Goal: Information Seeking & Learning: Learn about a topic

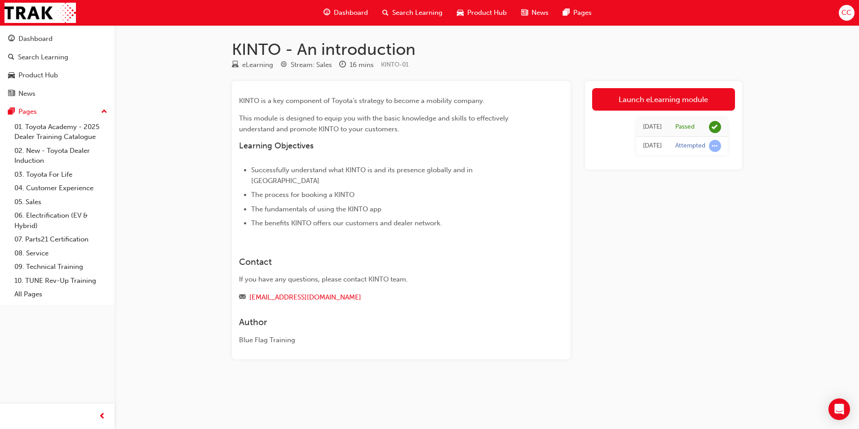
click at [338, 12] on span "Dashboard" at bounding box center [351, 13] width 34 height 10
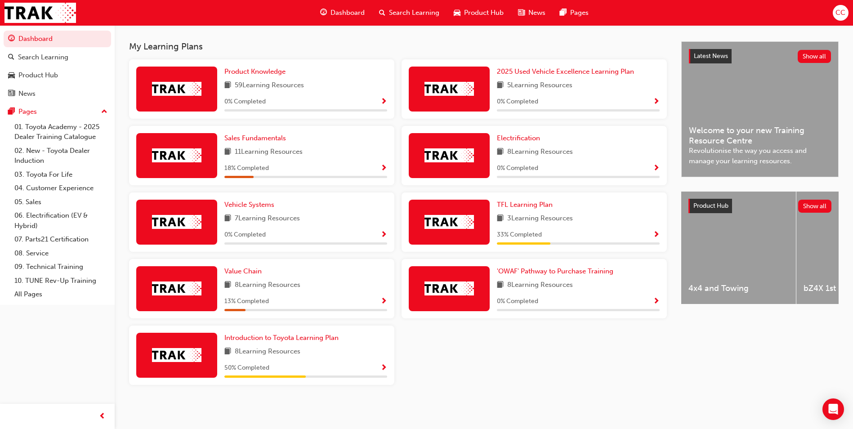
scroll to position [191, 0]
click at [286, 337] on span "Introduction to Toyota Learning Plan" at bounding box center [281, 337] width 114 height 8
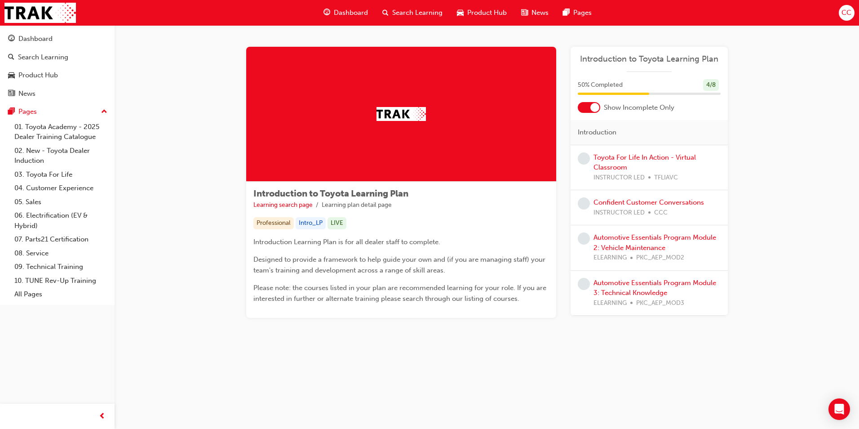
click at [620, 242] on div "Automotive Essentials Program Module 2: Vehicle Maintenance ELEARNING PKC_AEP_M…" at bounding box center [657, 247] width 127 height 31
click at [707, 375] on div "Introduction to Toyota Learning Plan Learning search page Learning plan detail …" at bounding box center [429, 214] width 859 height 429
click at [639, 239] on link "Automotive Essentials Program Module 2: Vehicle Maintenance" at bounding box center [655, 242] width 123 height 18
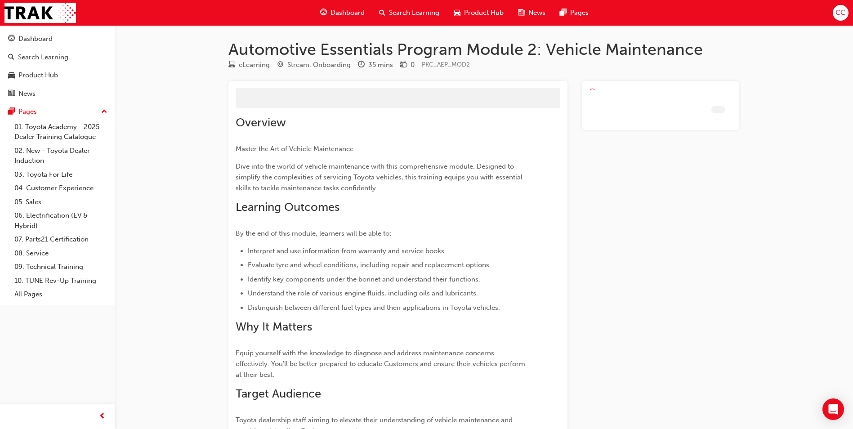
click at [641, 238] on div at bounding box center [660, 297] width 157 height 432
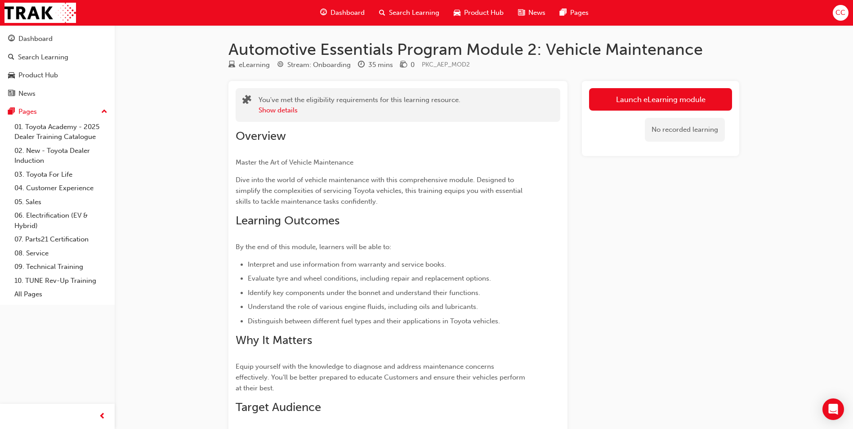
click at [346, 13] on span "Dashboard" at bounding box center [347, 13] width 34 height 10
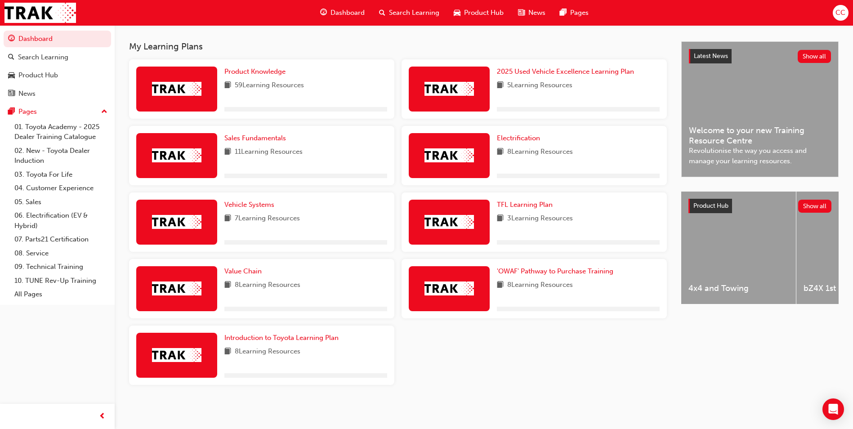
scroll to position [191, 0]
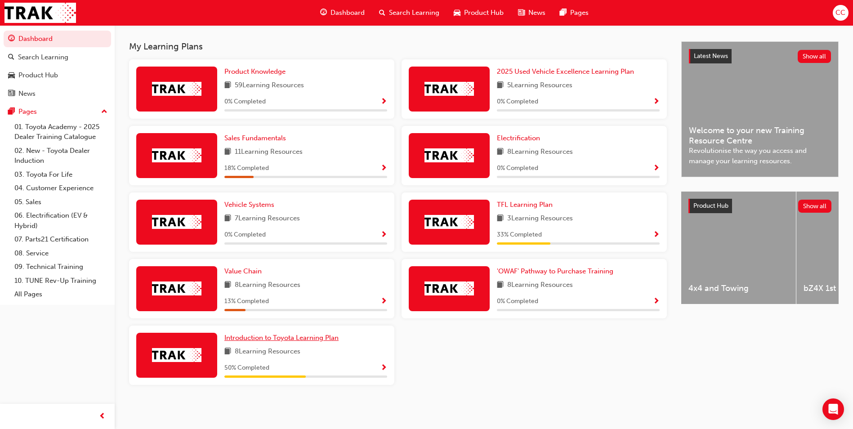
click at [264, 336] on span "Introduction to Toyota Learning Plan" at bounding box center [281, 337] width 114 height 8
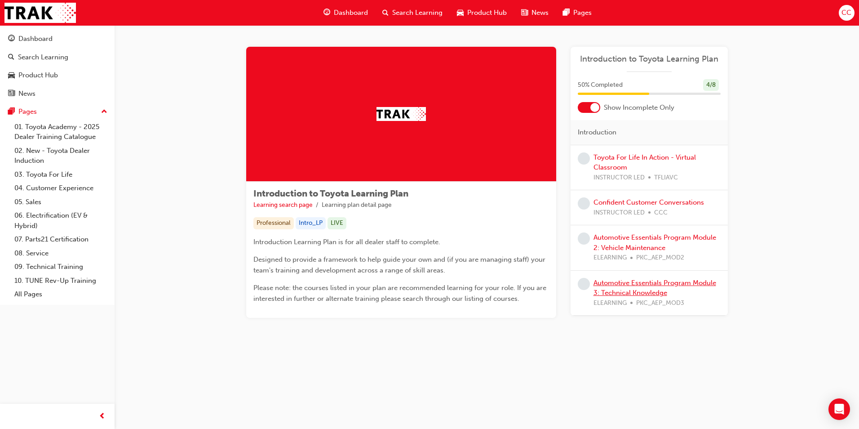
click at [632, 284] on link "Automotive Essentials Program Module 3: Technical Knowledge" at bounding box center [655, 288] width 123 height 18
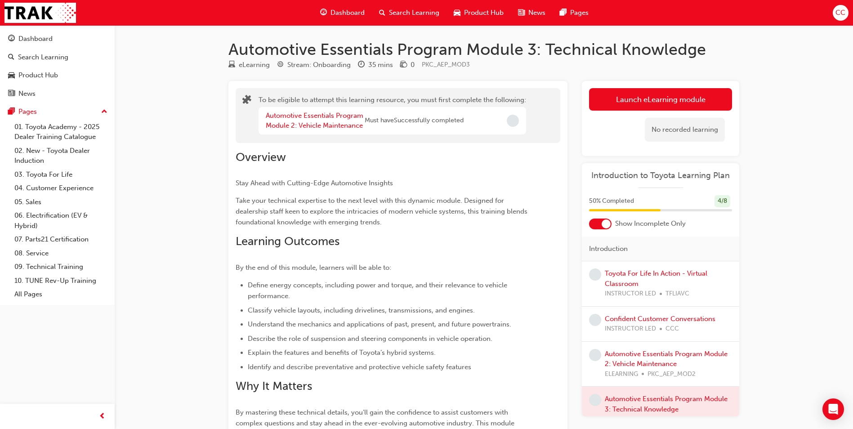
click at [346, 10] on span "Dashboard" at bounding box center [347, 13] width 34 height 10
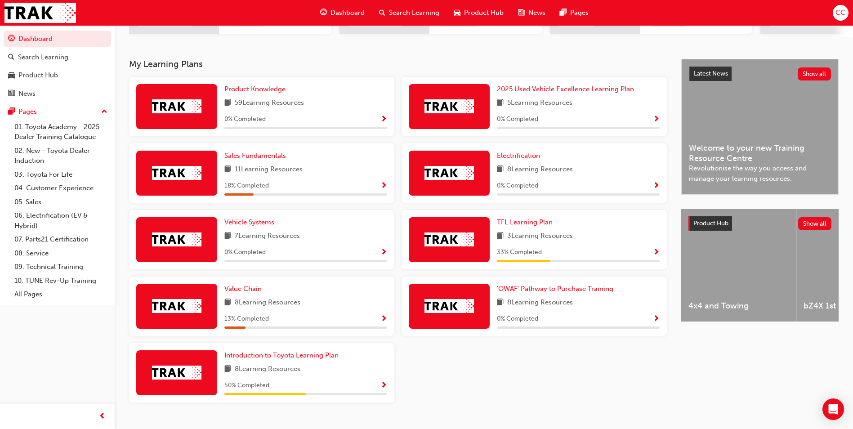
scroll to position [180, 0]
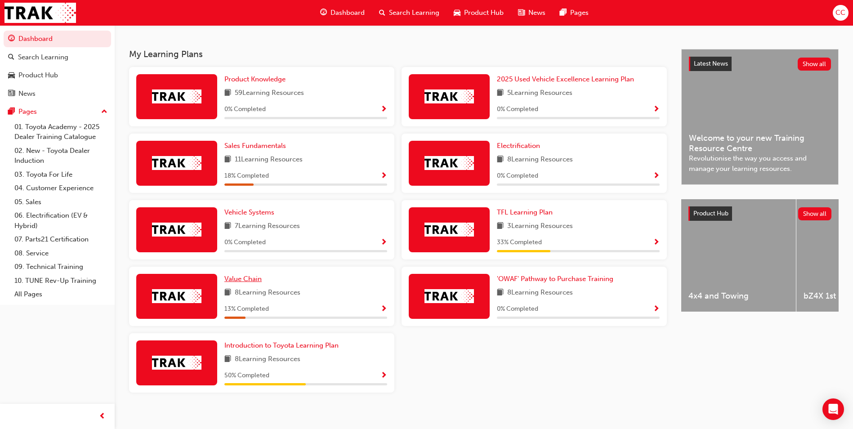
click at [248, 281] on span "Value Chain" at bounding box center [242, 279] width 37 height 8
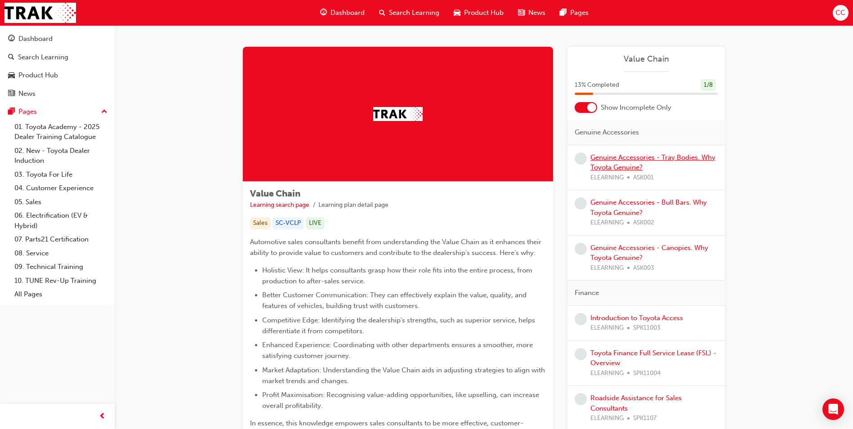
click at [637, 156] on link "Genuine Accessories - Tray Bodies. Why Toyota Genuine?" at bounding box center [652, 162] width 125 height 18
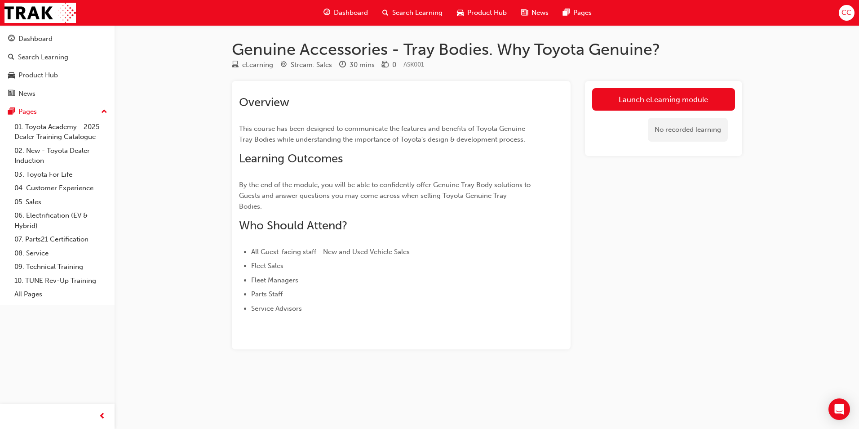
click at [349, 12] on span "Dashboard" at bounding box center [351, 13] width 34 height 10
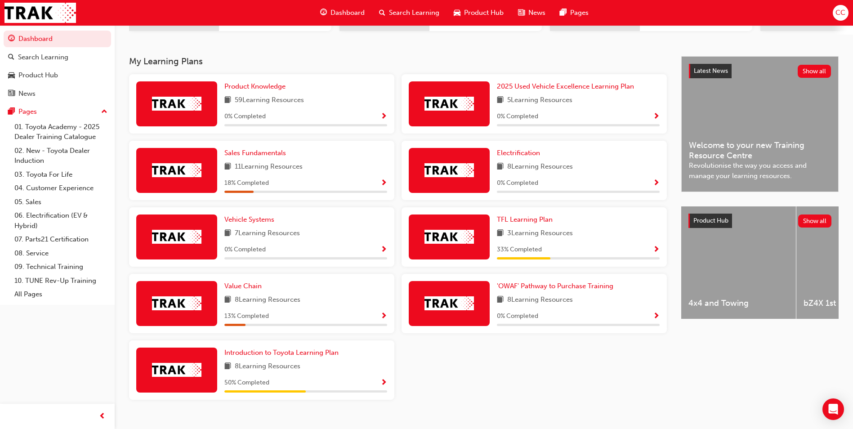
scroll to position [180, 0]
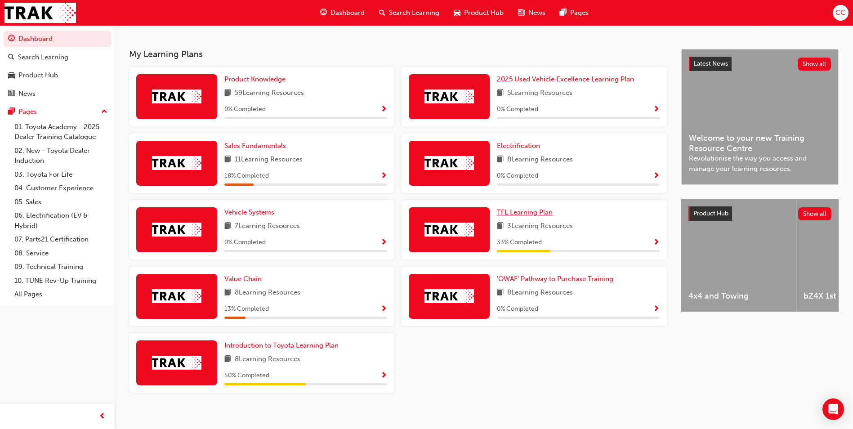
click at [525, 215] on span "TFL Learning Plan" at bounding box center [525, 212] width 56 height 8
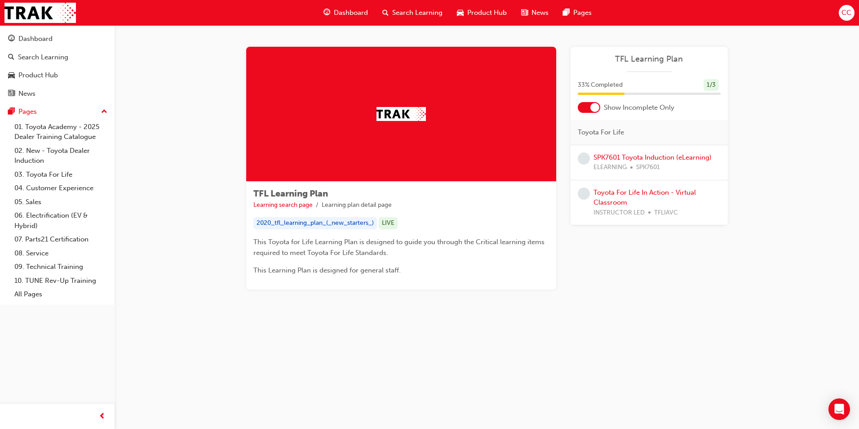
click at [345, 11] on span "Dashboard" at bounding box center [351, 13] width 34 height 10
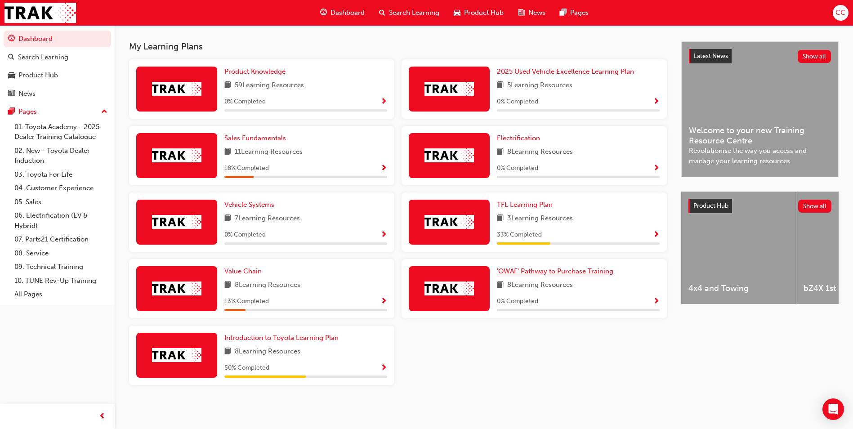
scroll to position [191, 0]
click at [311, 338] on span "Introduction to Toyota Learning Plan" at bounding box center [281, 337] width 114 height 8
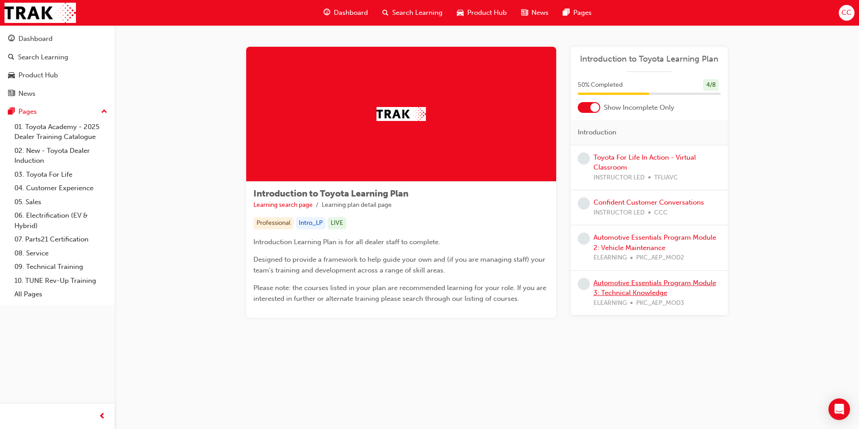
click at [652, 286] on link "Automotive Essentials Program Module 3: Technical Knowledge" at bounding box center [655, 288] width 123 height 18
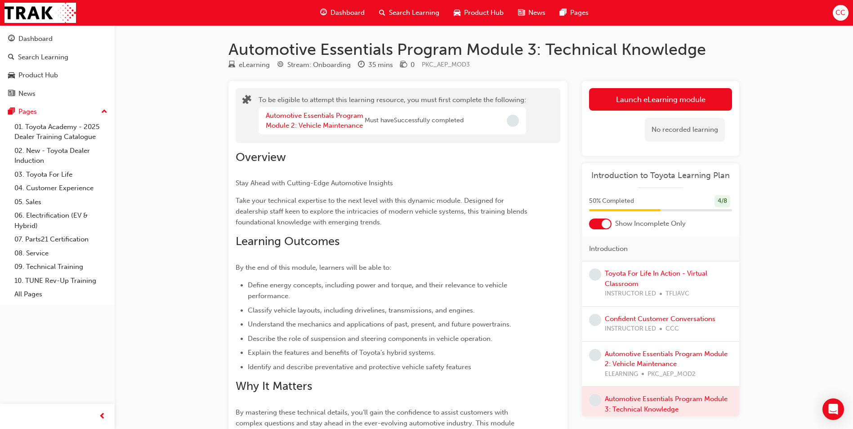
click at [342, 13] on span "Dashboard" at bounding box center [347, 13] width 34 height 10
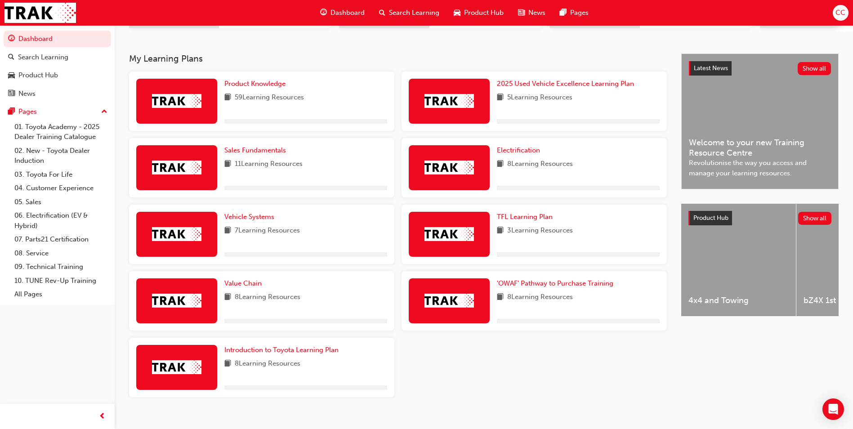
scroll to position [180, 0]
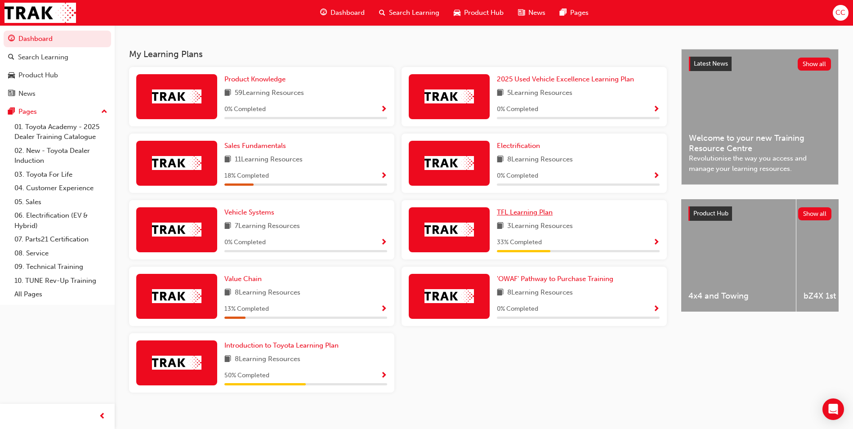
click at [518, 213] on span "TFL Learning Plan" at bounding box center [525, 212] width 56 height 8
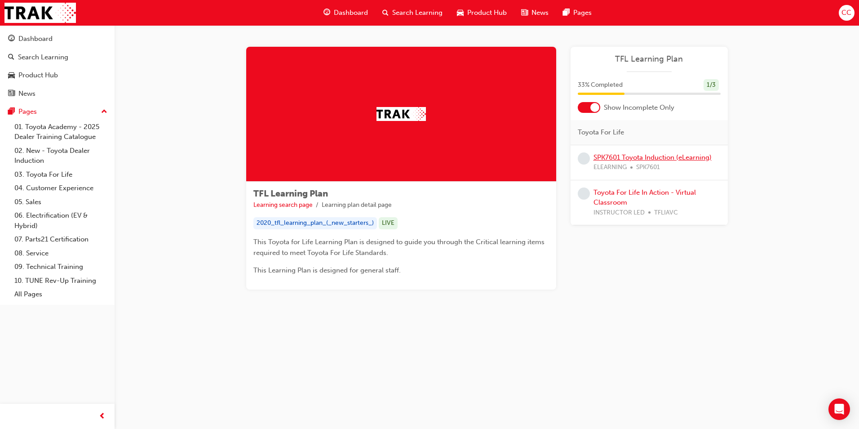
click at [628, 156] on link "SPK7601 Toyota Induction (eLearning)" at bounding box center [653, 157] width 118 height 8
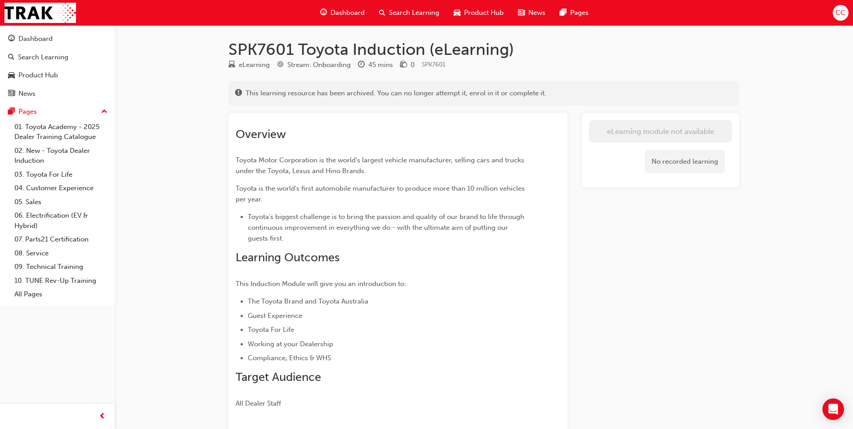
click at [347, 13] on span "Dashboard" at bounding box center [347, 13] width 34 height 10
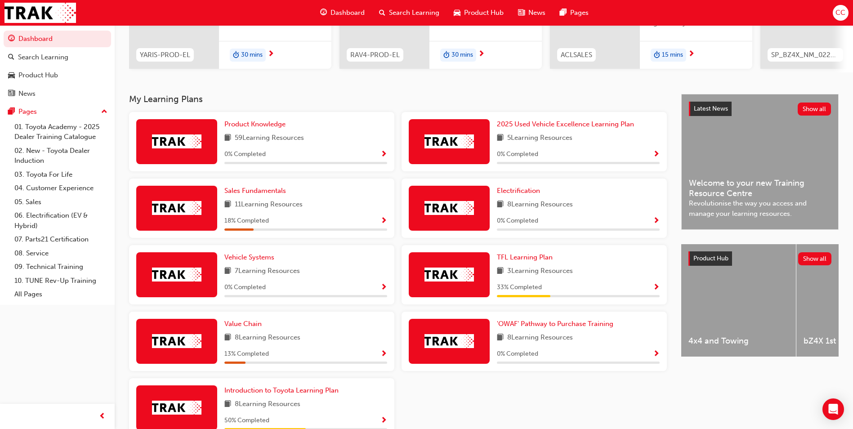
scroll to position [180, 0]
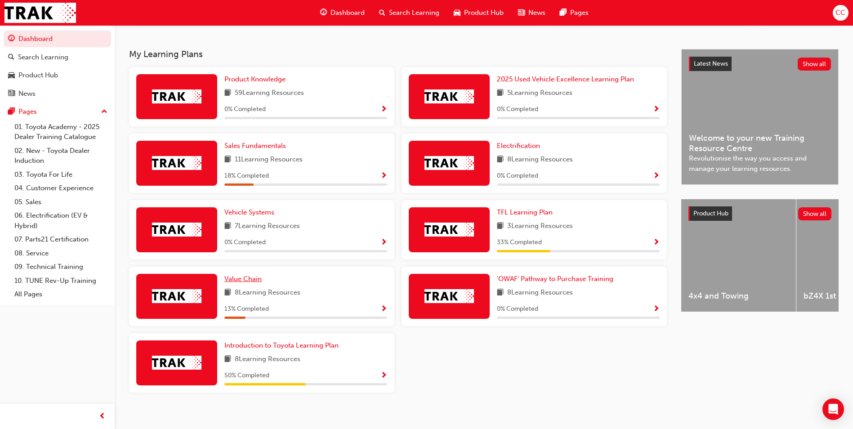
click at [245, 281] on span "Value Chain" at bounding box center [242, 279] width 37 height 8
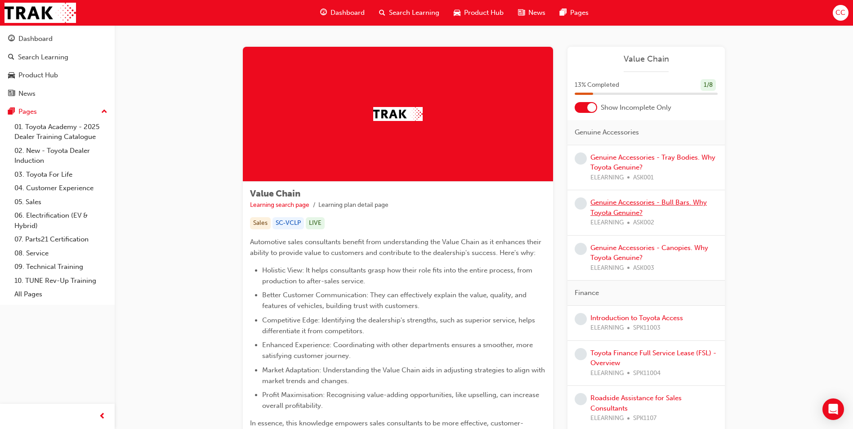
click at [615, 202] on link "Genuine Accessories - Bull Bars. Why Toyota Genuine?" at bounding box center [648, 207] width 116 height 18
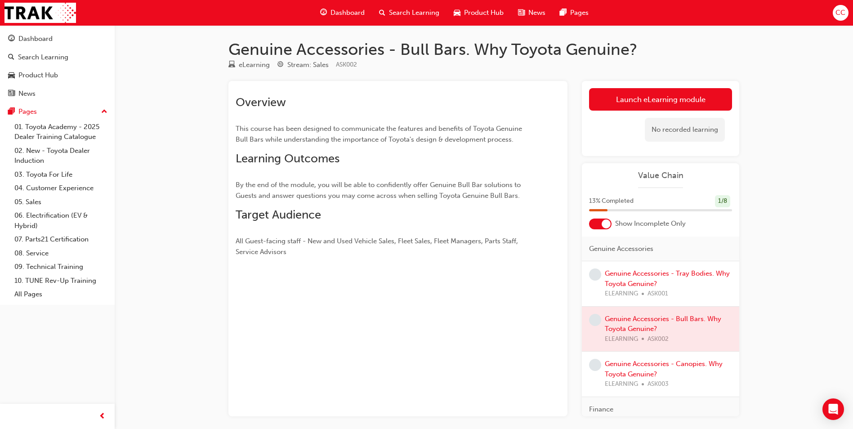
click at [633, 320] on div at bounding box center [660, 328] width 157 height 45
click at [631, 366] on link "Genuine Accessories - Canopies. Why Toyota Genuine?" at bounding box center [663, 369] width 118 height 18
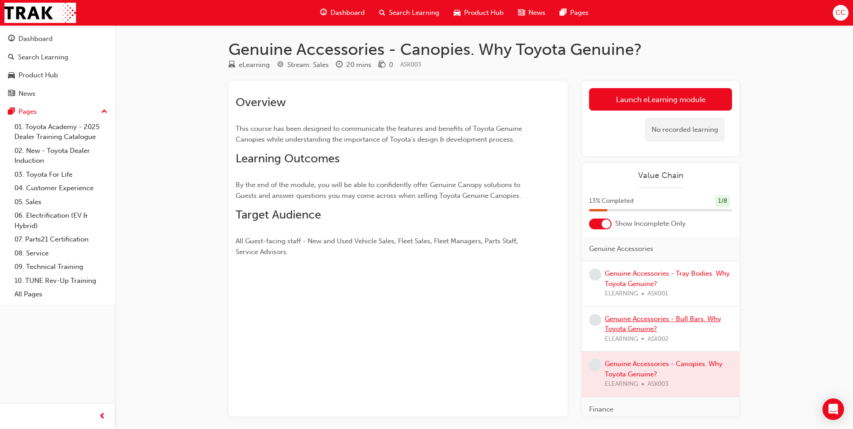
click at [631, 321] on link "Genuine Accessories - Bull Bars. Why Toyota Genuine?" at bounding box center [662, 324] width 116 height 18
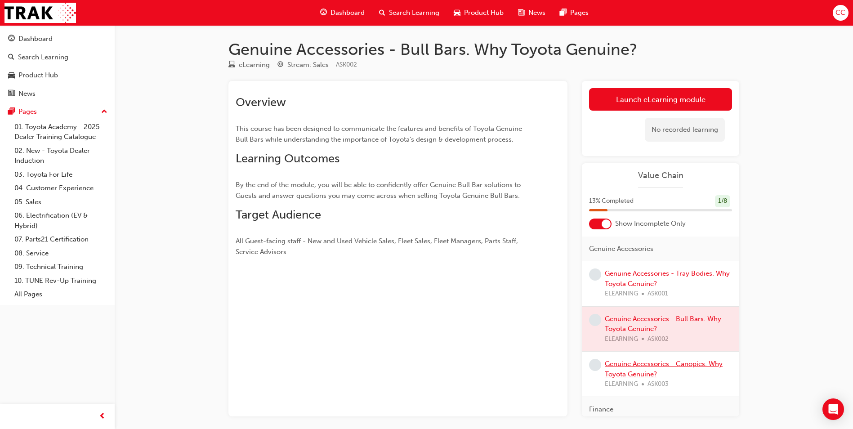
click at [633, 364] on link "Genuine Accessories - Canopies. Why Toyota Genuine?" at bounding box center [663, 369] width 118 height 18
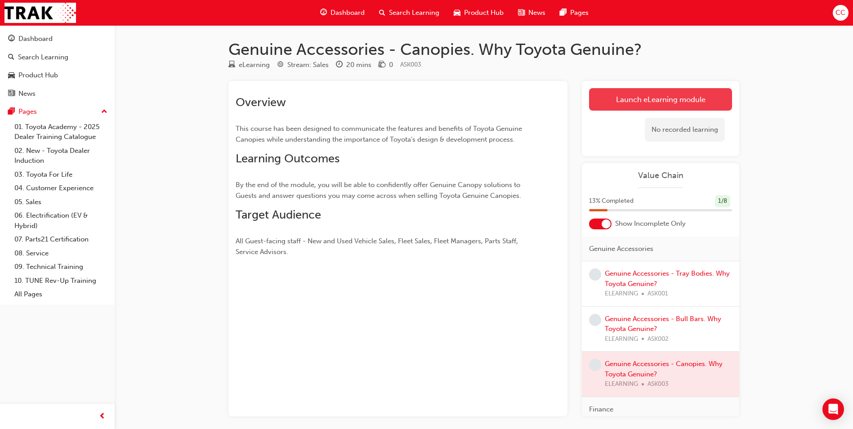
click at [657, 98] on link "Launch eLearning module" at bounding box center [660, 99] width 143 height 22
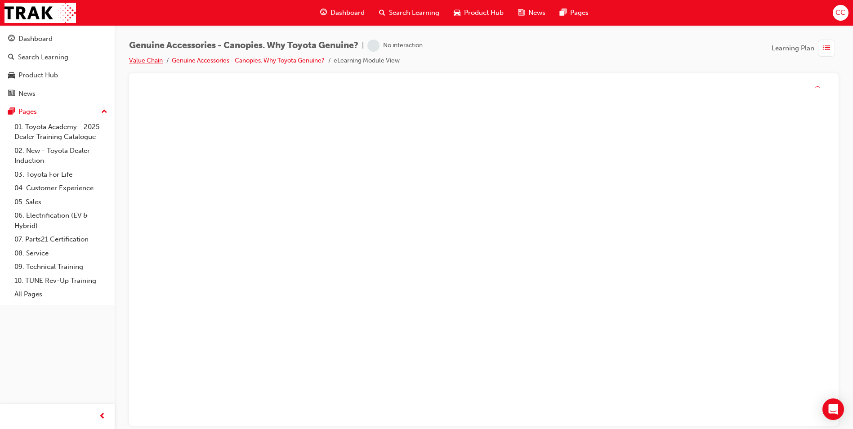
click at [153, 60] on link "Value Chain" at bounding box center [146, 61] width 34 height 8
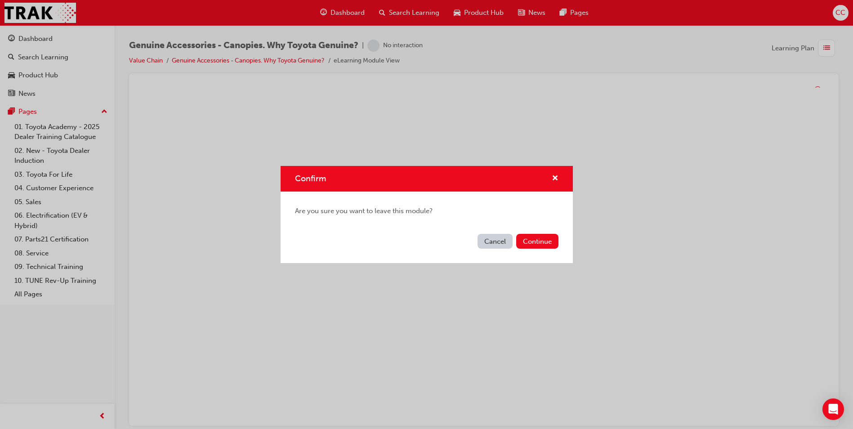
drag, startPoint x: 527, startPoint y: 239, endPoint x: 524, endPoint y: 234, distance: 5.5
click at [528, 239] on button "Continue" at bounding box center [537, 241] width 42 height 15
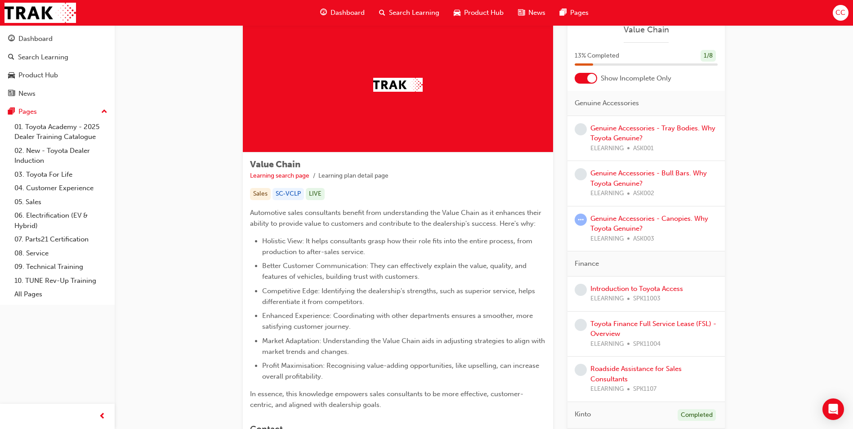
scroll to position [45, 0]
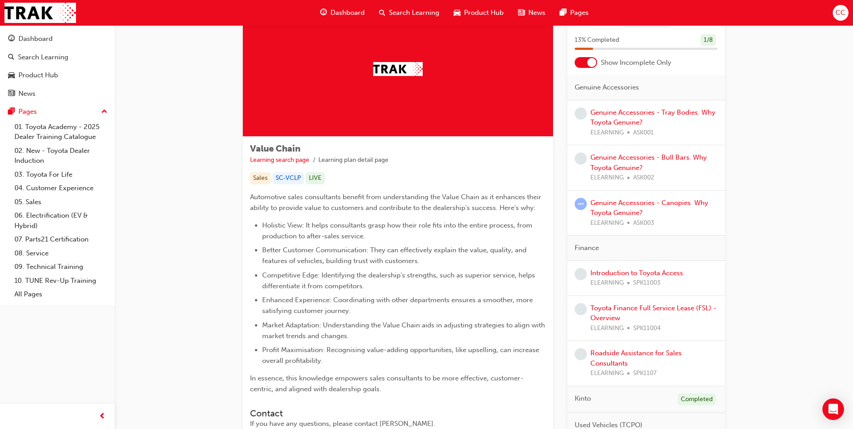
click at [580, 201] on span "learningRecordVerb_ATTEMPT-icon" at bounding box center [580, 204] width 12 height 12
click at [629, 204] on link "Genuine Accessories - Canopies. Why Toyota Genuine?" at bounding box center [649, 208] width 118 height 18
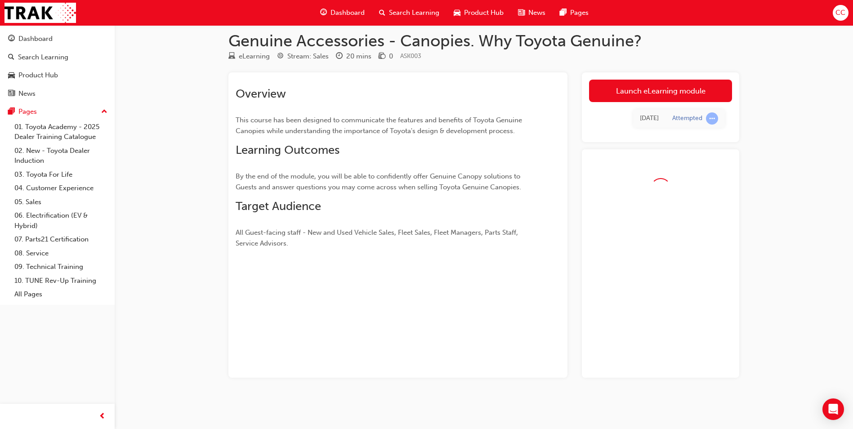
scroll to position [33, 0]
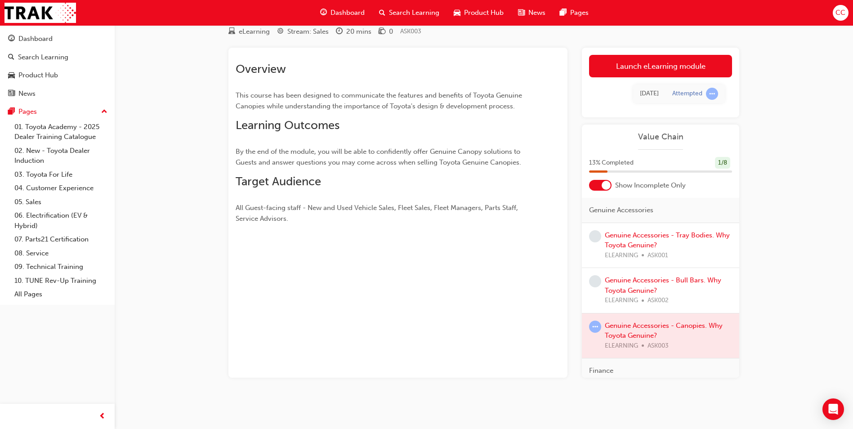
click at [651, 62] on link "Launch eLearning module" at bounding box center [660, 66] width 143 height 22
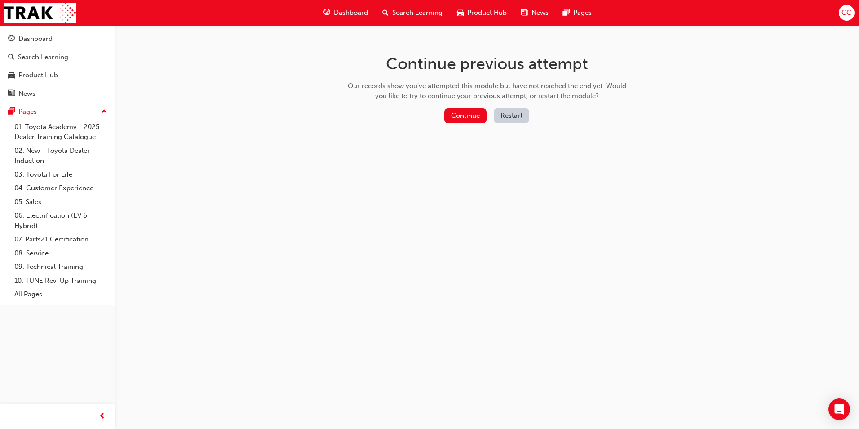
click at [505, 115] on button "Restart" at bounding box center [512, 115] width 36 height 15
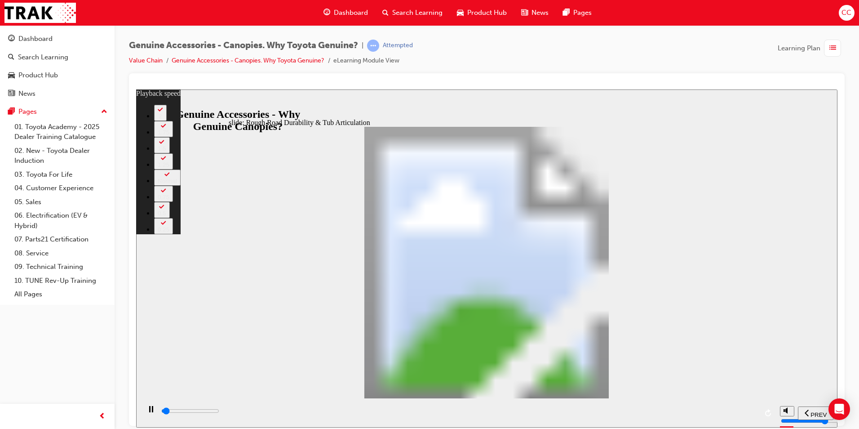
type input "1000"
type input "0"
type input "1000"
type input "0"
type input "1100"
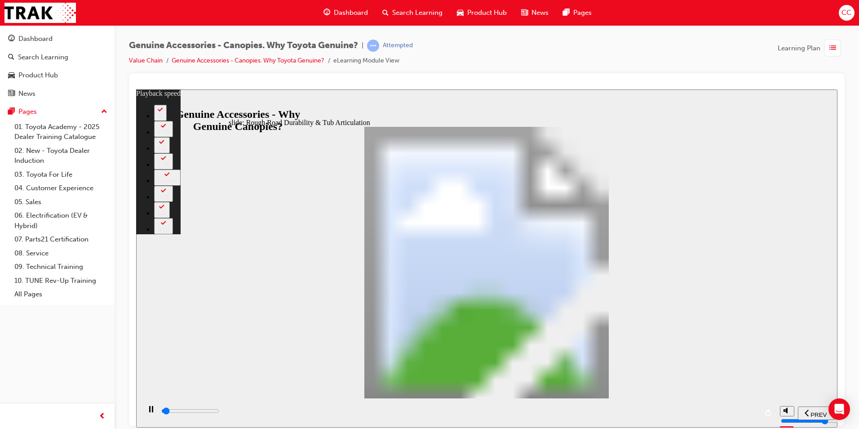
type input "0"
type input "1100"
type input "0"
type input "1100"
type input "0"
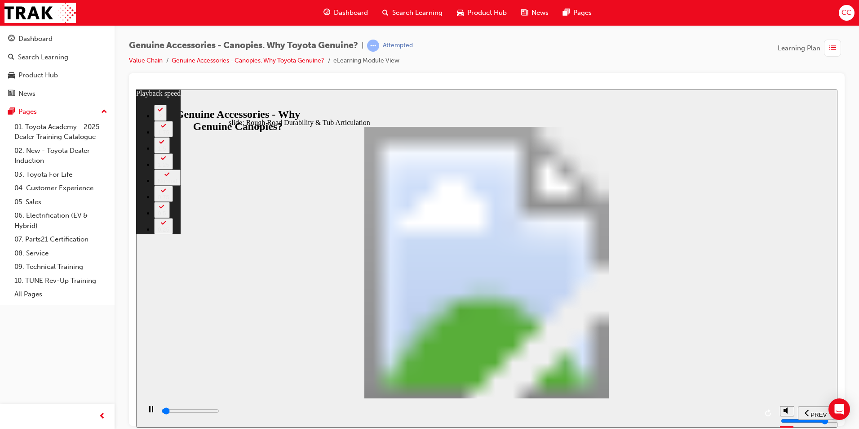
type input "1100"
type input "0"
type input "1100"
type input "0"
type input "1100"
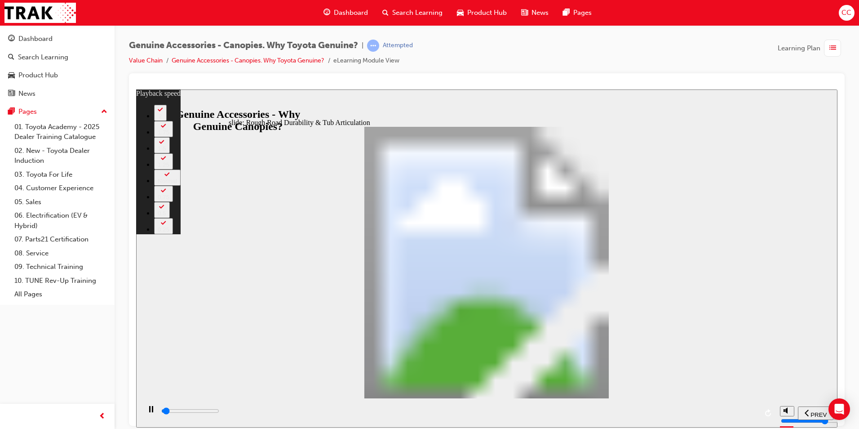
type input "0"
type input "1200"
type input "0"
type input "1200"
type input "0"
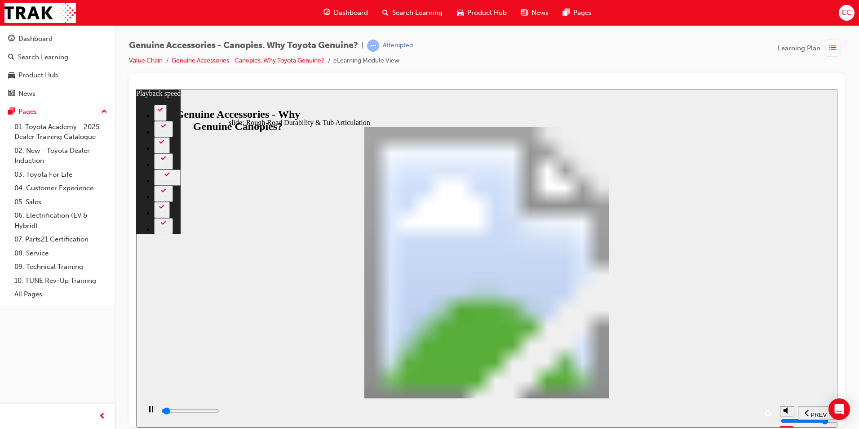
type input "1200"
type input "0"
type input "1200"
type input "0"
type input "1200"
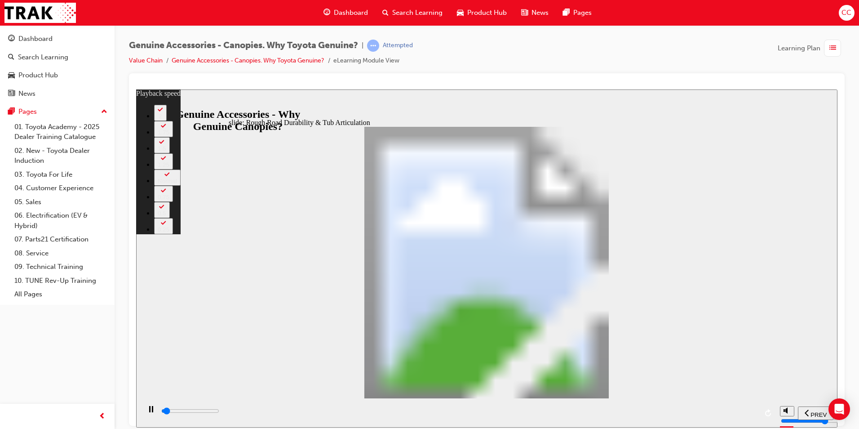
type input "0"
type input "1200"
type input "0"
type input "1300"
type input "0"
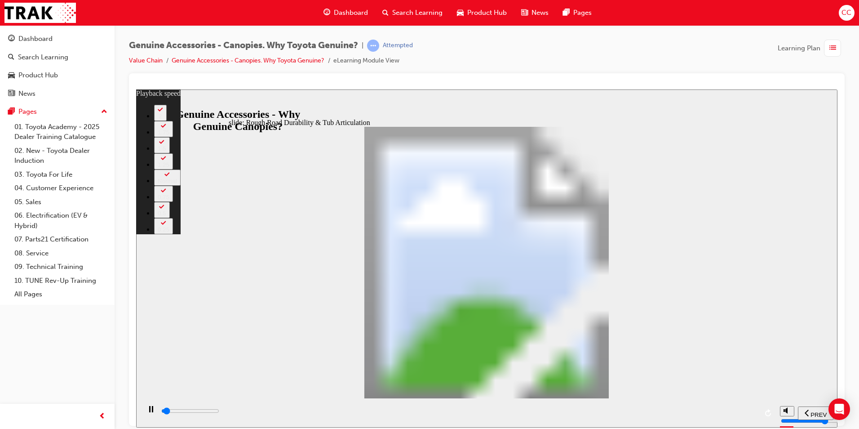
type input "1300"
type input "0"
type input "1300"
type input "0"
type input "1300"
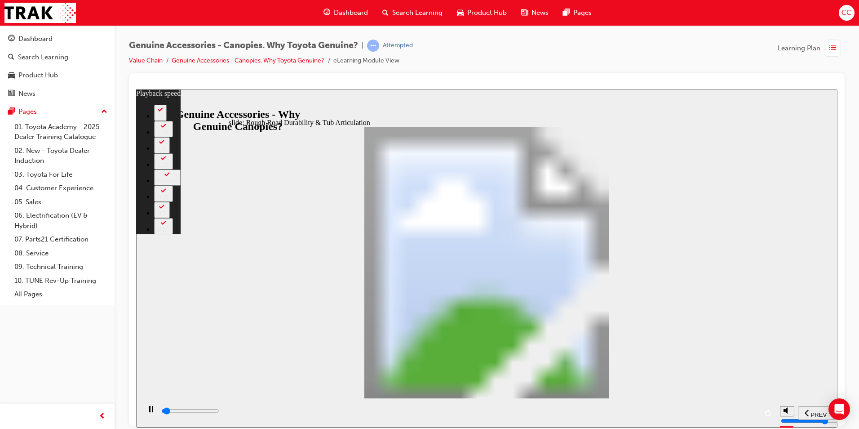
type input "0"
type input "1300"
type input "0"
type input "1300"
type input "0"
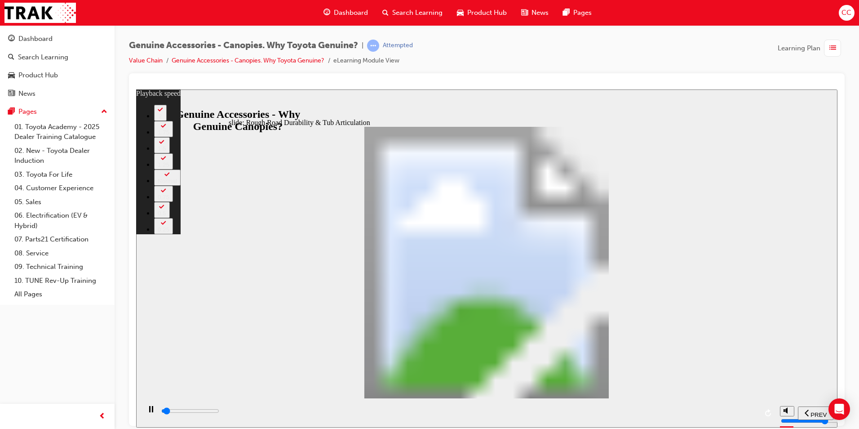
type input "1400"
type input "0"
type input "1400"
type input "0"
type input "1400"
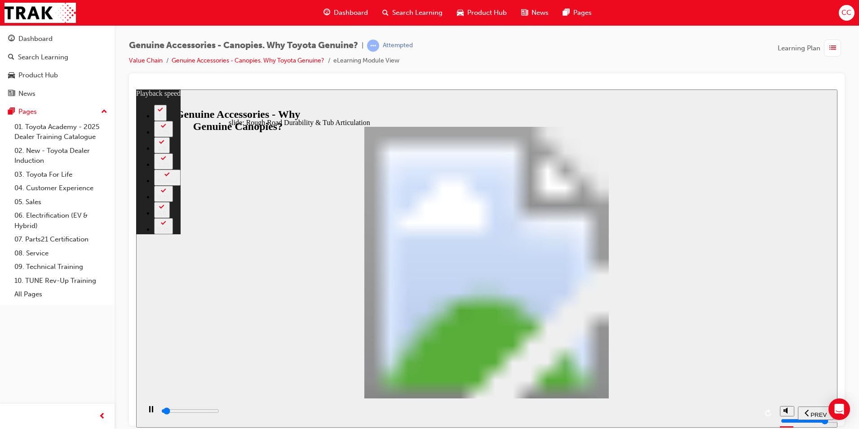
type input "0"
type input "1400"
type input "0"
type input "1400"
type input "0"
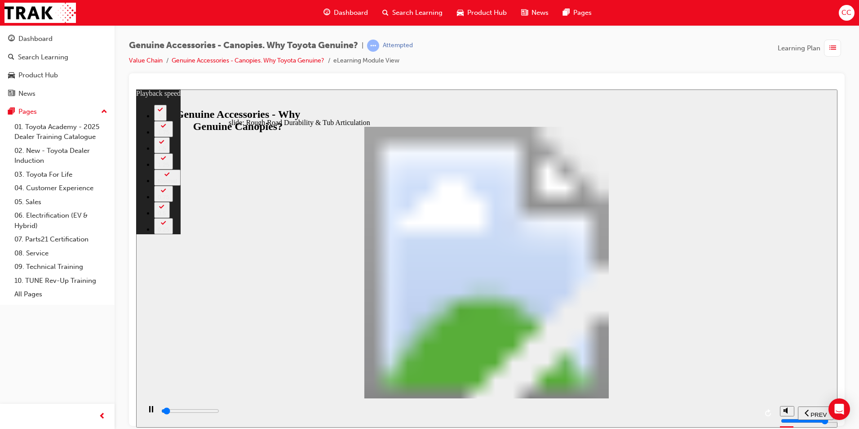
type input "1400"
type input "0"
type input "1500"
type input "0"
type input "1500"
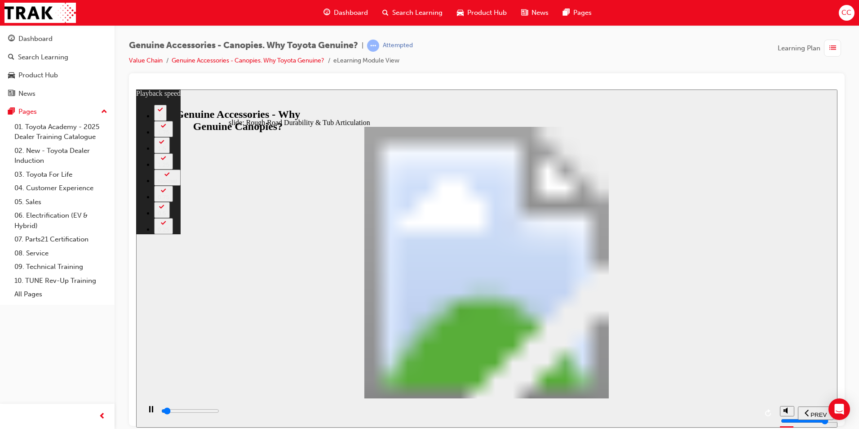
type input "0"
type input "1500"
type input "0"
type input "1500"
type input "0"
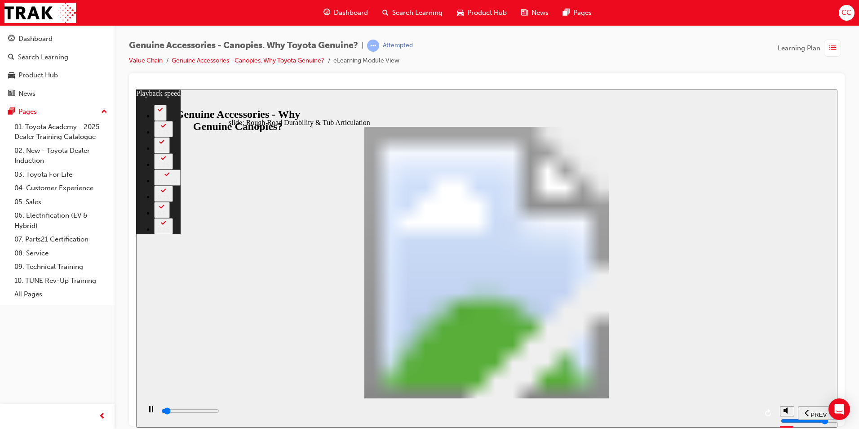
type input "1500"
type input "0"
type input "1500"
type input "0"
type input "1600"
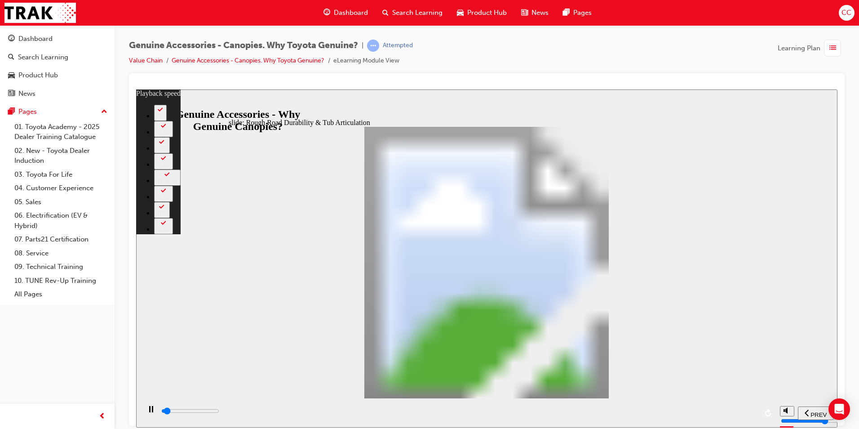
type input "1"
type input "1600"
type input "1"
type input "1600"
type input "1"
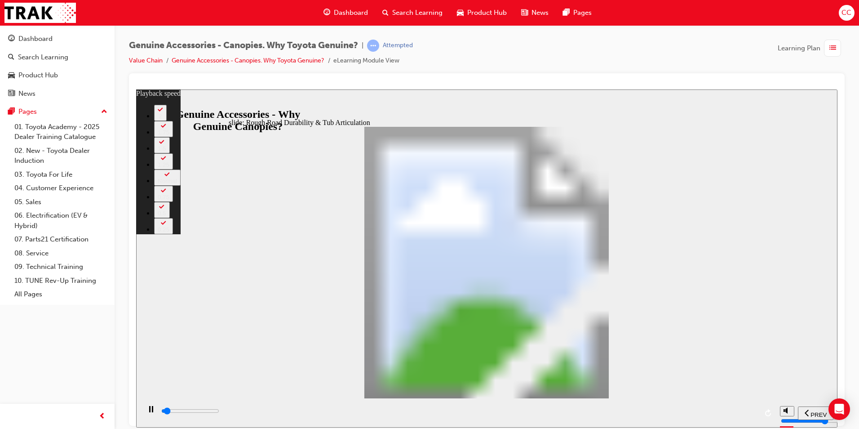
type input "1600"
type input "1"
type input "1600"
type input "1"
type input "1600"
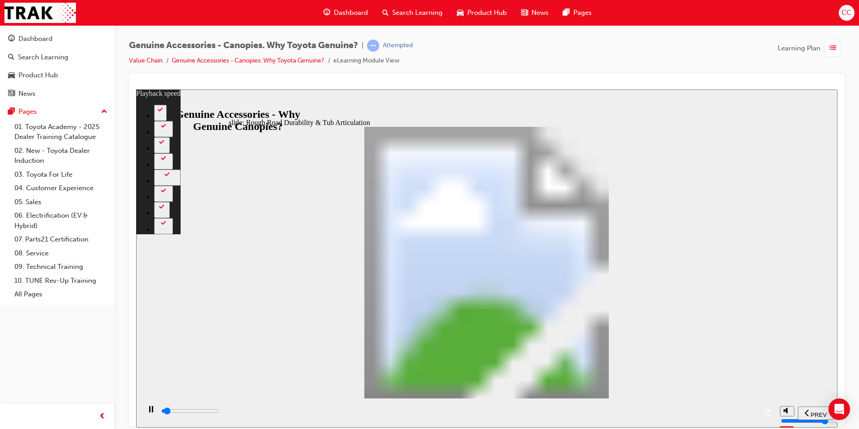
type input "1"
type input "1700"
type input "1"
type input "1700"
type input "1"
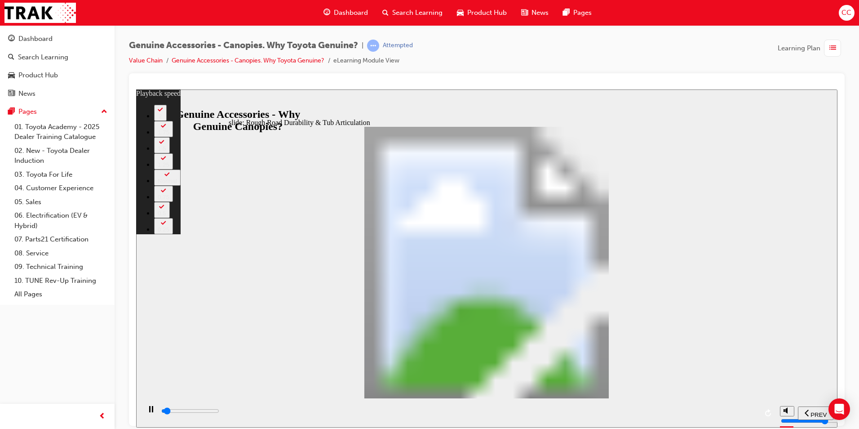
type input "1700"
type input "1"
type input "1700"
type input "1"
type input "1700"
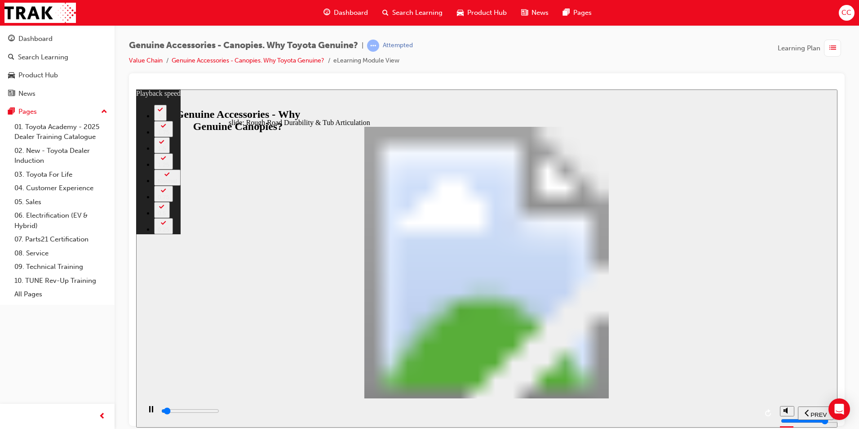
type input "1"
type input "1700"
type input "1"
type input "1800"
type input "1"
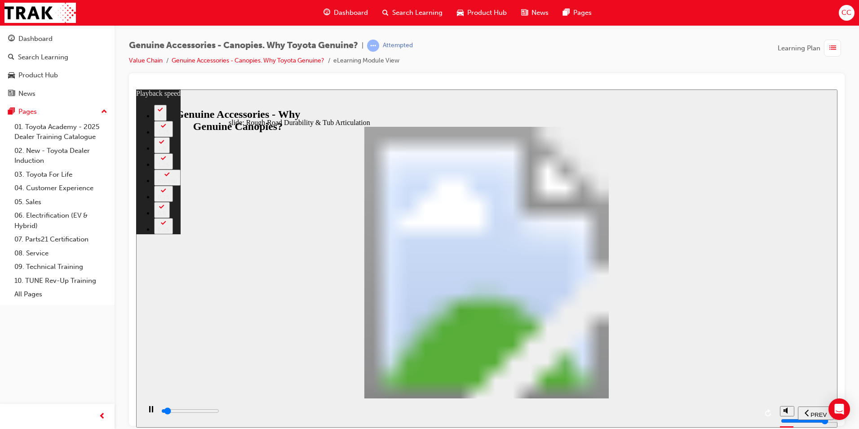
type input "1800"
type input "1"
type input "1800"
type input "1"
type input "1800"
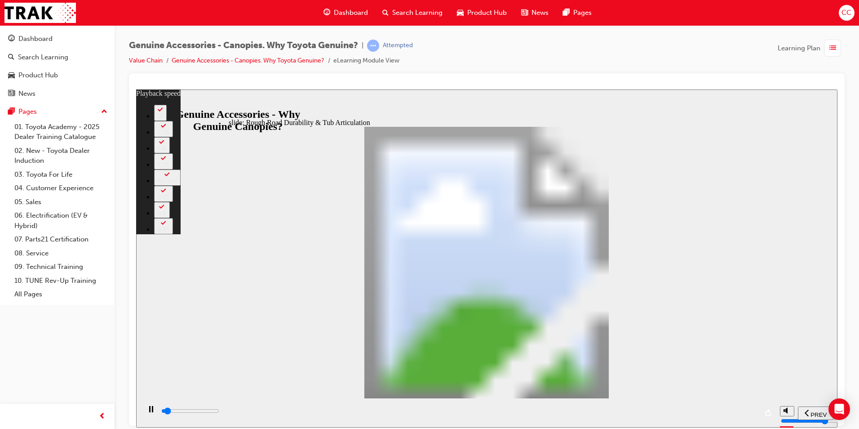
type input "1"
type input "1800"
type input "1"
type input "1800"
type input "1"
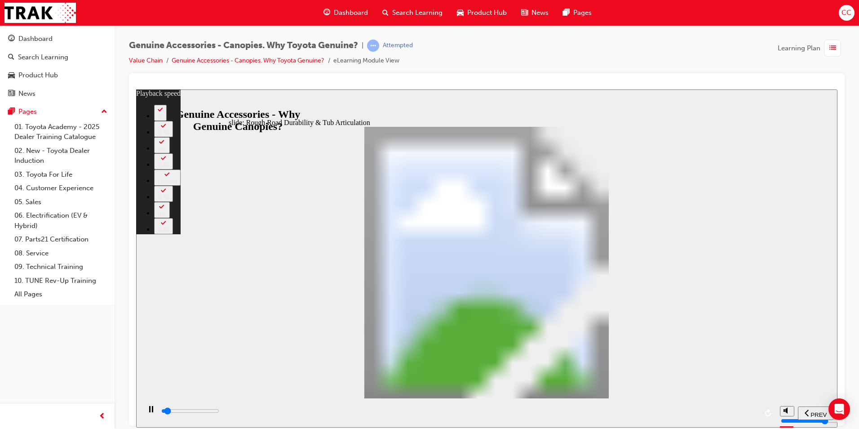
type input "1900"
type input "1"
type input "1900"
type input "1"
type input "1900"
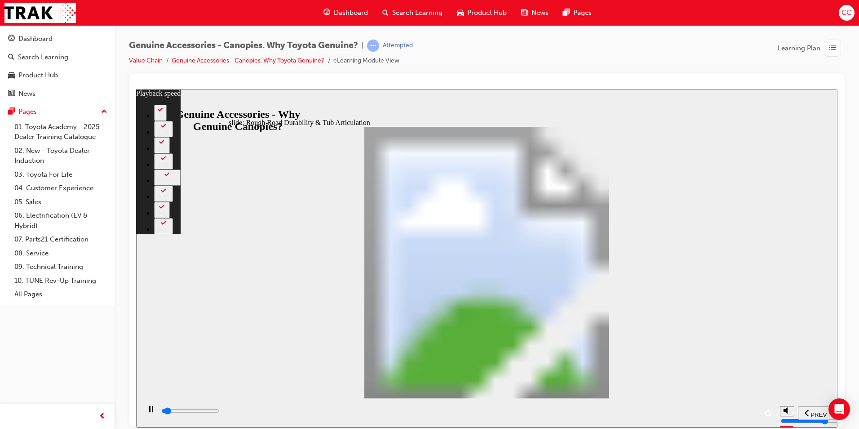
type input "1"
type input "1900"
type input "1"
type input "1900"
type input "1"
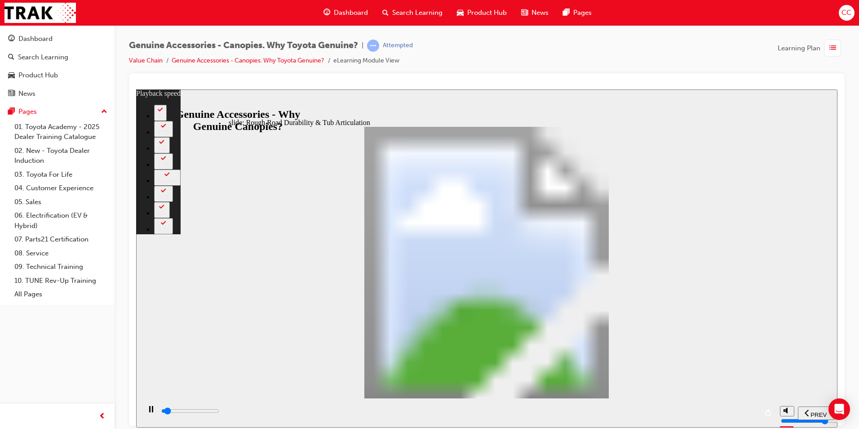
type input "1900"
type input "1"
type input "2000"
type input "1"
type input "2000"
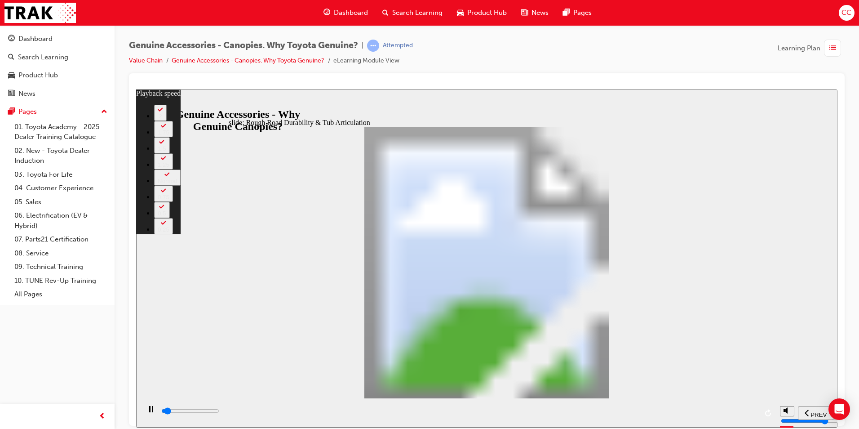
type input "1"
type input "2000"
type input "1"
type input "2000"
type input "1"
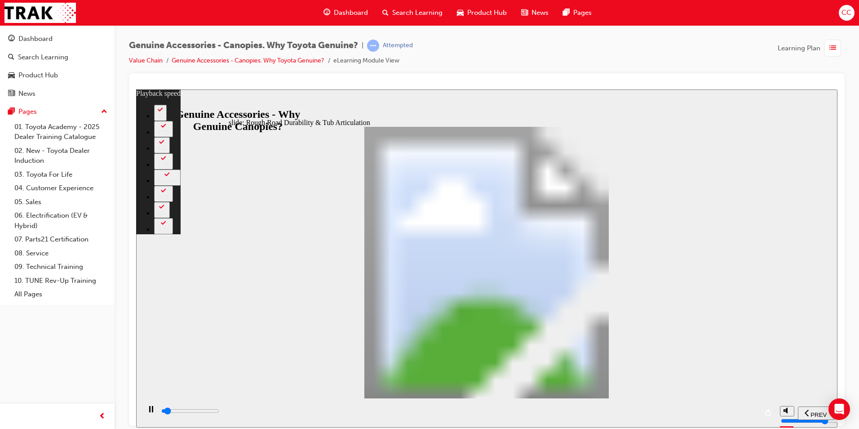
type input "2000"
type input "1"
type input "2000"
type input "1"
type input "2100"
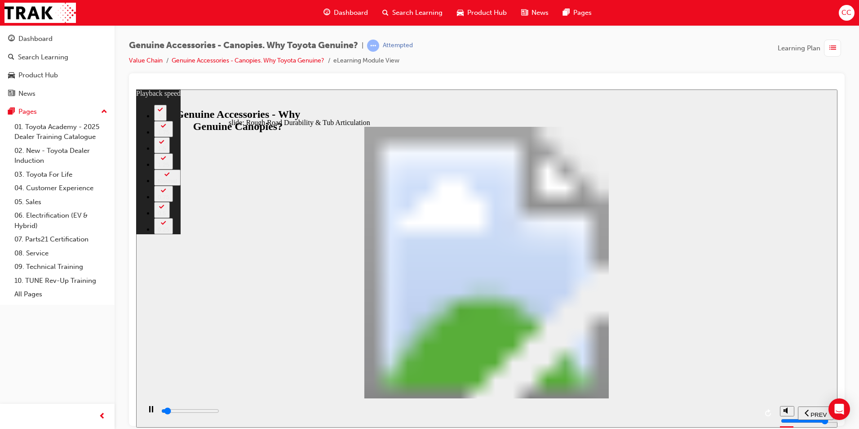
type input "1"
type input "2100"
type input "1"
type input "2100"
type input "1"
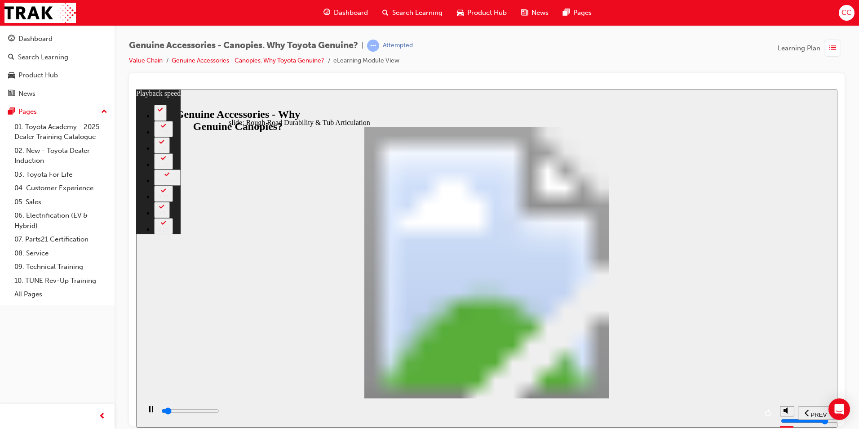
type input "2100"
type input "1"
type input "2100"
type input "1"
type input "2100"
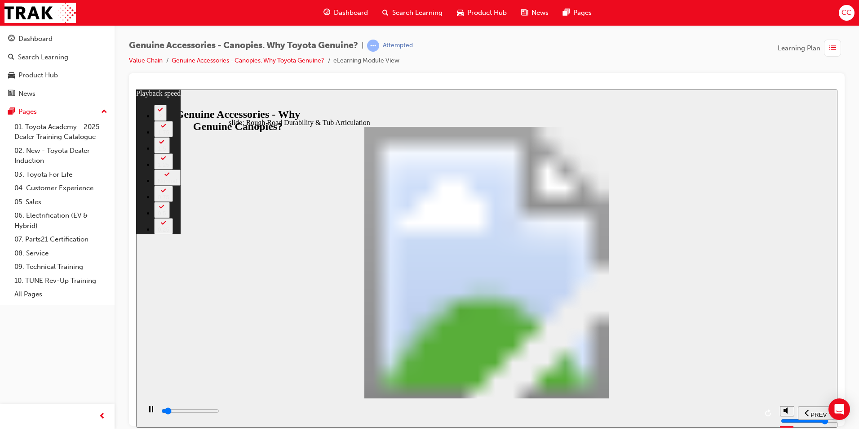
type input "1"
type input "2200"
type input "1"
type input "2200"
type input "1"
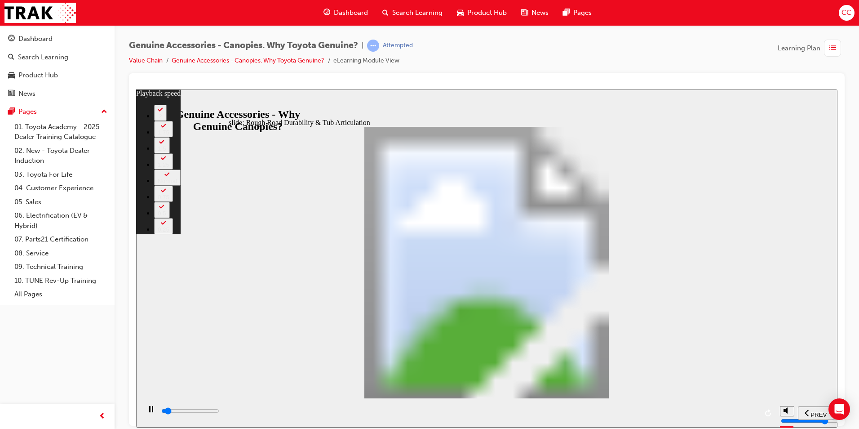
type input "2200"
type input "1"
type input "2200"
type input "1"
type input "2200"
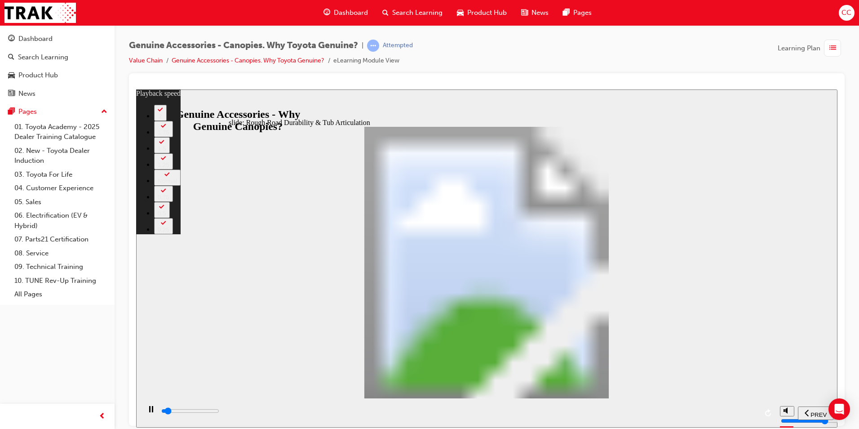
type input "1"
type input "2200"
type input "1"
type input "2300"
type input "1"
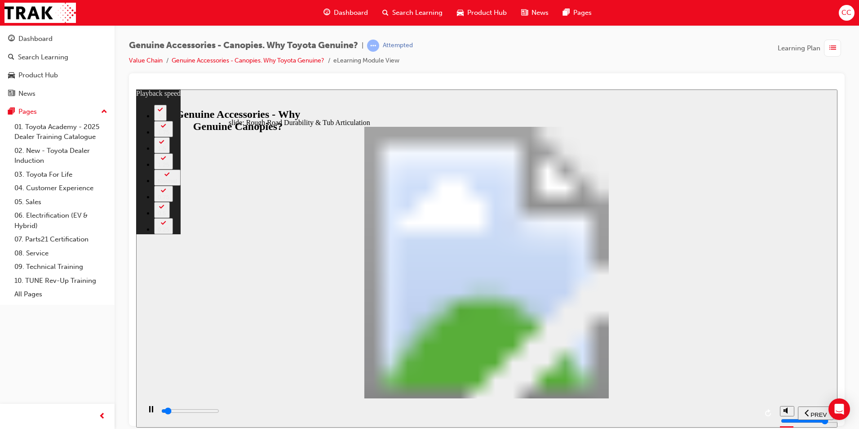
type input "2400"
type input "1"
type input "2600"
type input "2"
type input "2900"
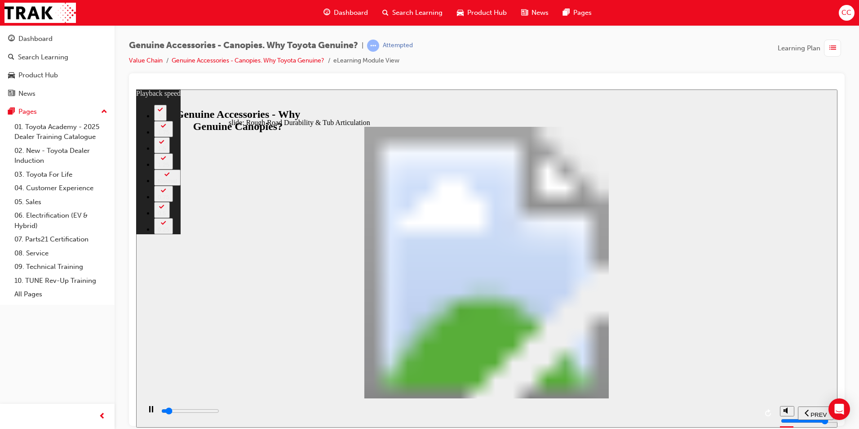
type input "2"
type input "3100"
type input "2"
type input "3400"
type input "2"
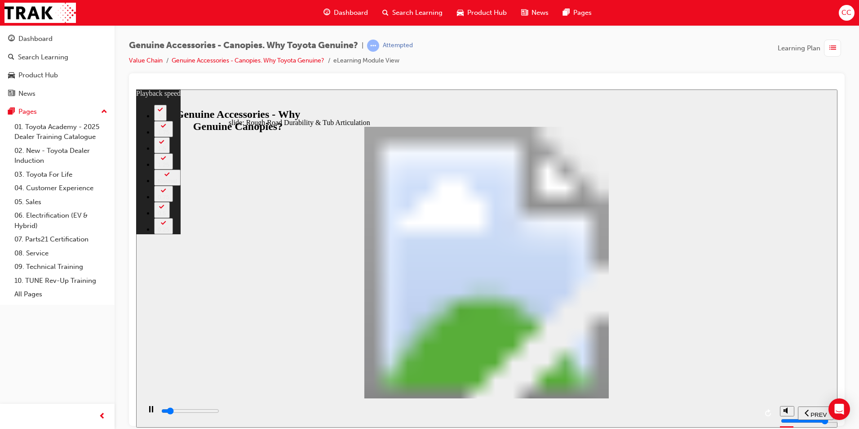
type input "3700"
type input "3"
type input "3900"
type input "3"
type input "4000"
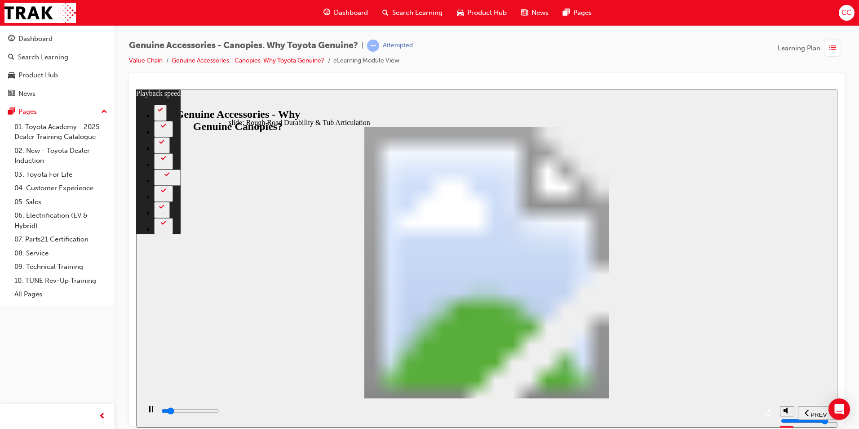
type input "3"
type input "4200"
type input "3"
type input "4500"
type input "3"
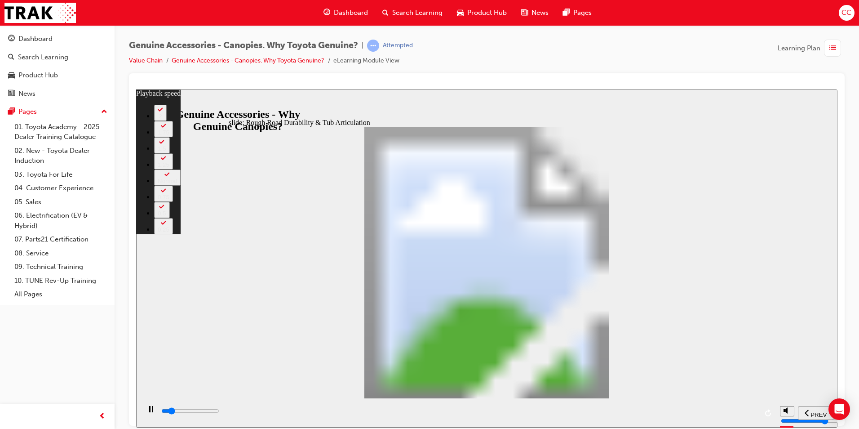
type input "4700"
type input "4"
type input "5000"
type input "4"
type input "5300"
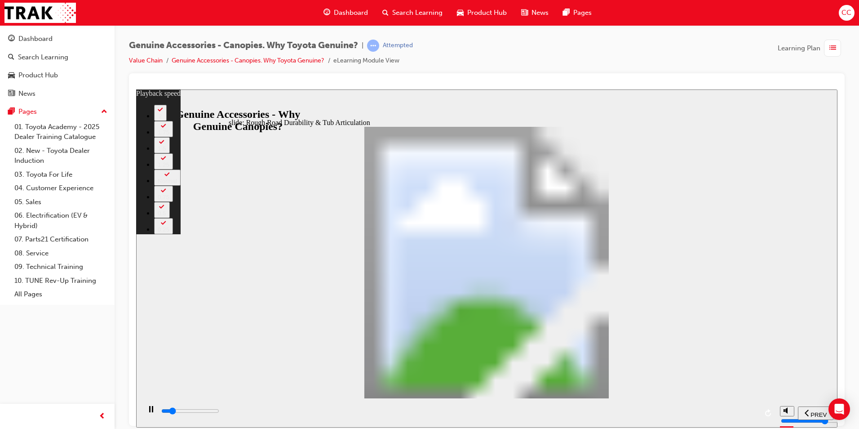
type input "4"
type input "5500"
type input "4"
type input "5800"
type input "5"
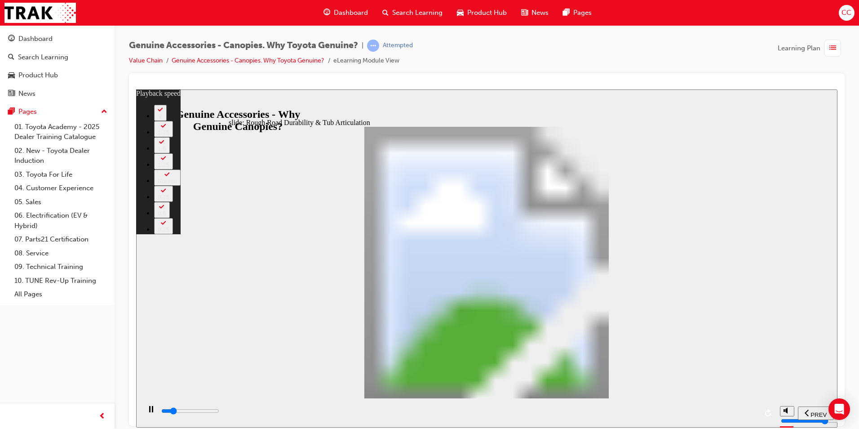
type input "6100"
type input "5"
type input "6300"
type input "5"
type input "6600"
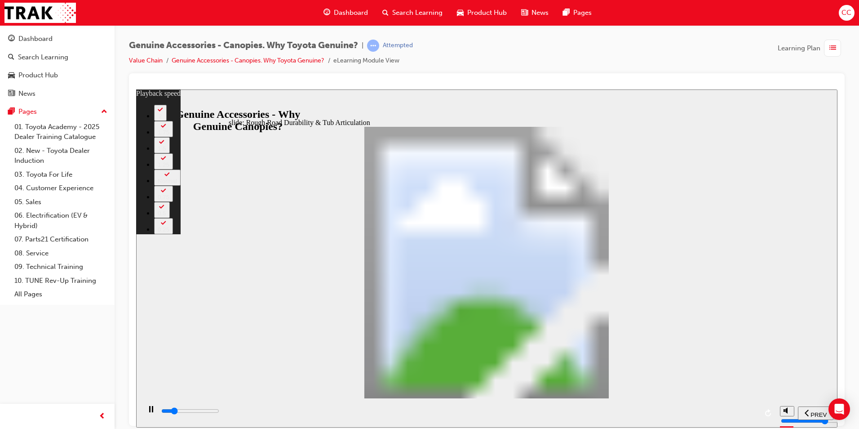
type input "6"
type input "6900"
type input "6"
type input "7100"
type input "6"
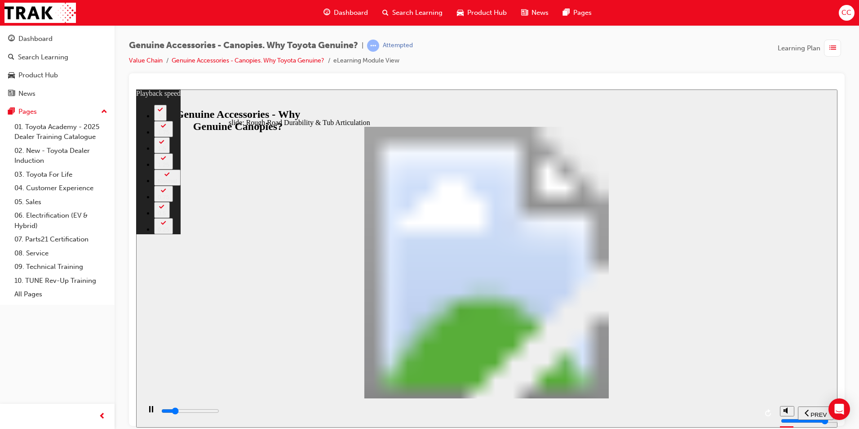
type input "7400"
type input "6"
type input "7700"
type input "7"
type input "7900"
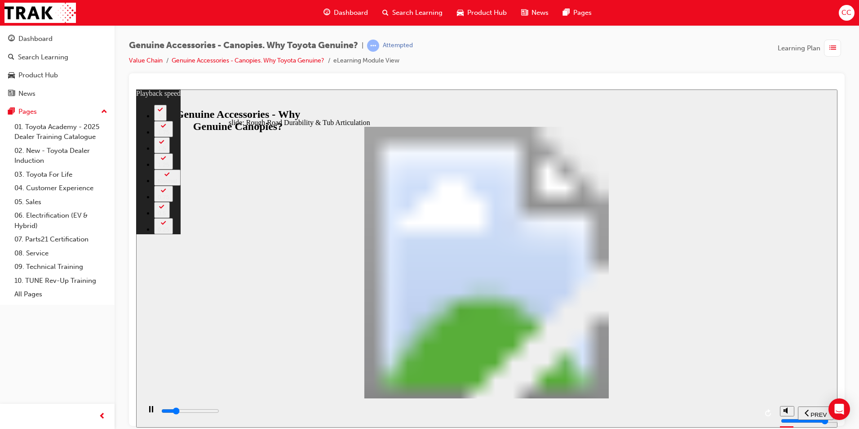
type input "7"
type input "8200"
type input "7"
type input "8500"
type input "7"
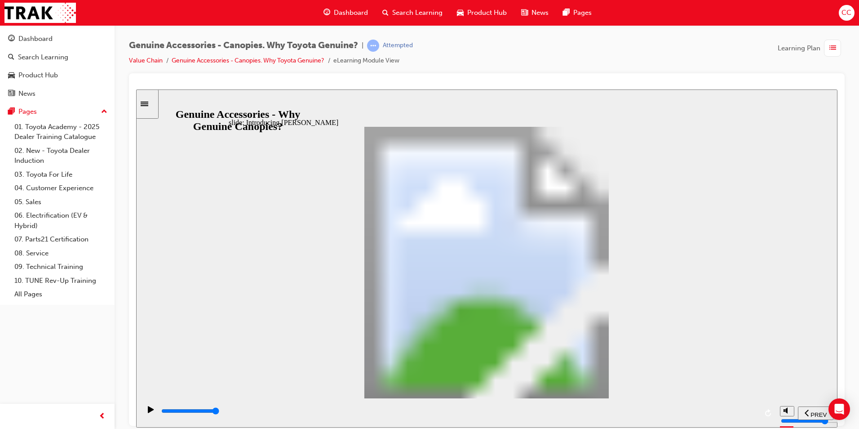
drag, startPoint x: 485, startPoint y: 265, endPoint x: 491, endPoint y: 262, distance: 6.6
drag, startPoint x: 570, startPoint y: 215, endPoint x: 563, endPoint y: 220, distance: 8.7
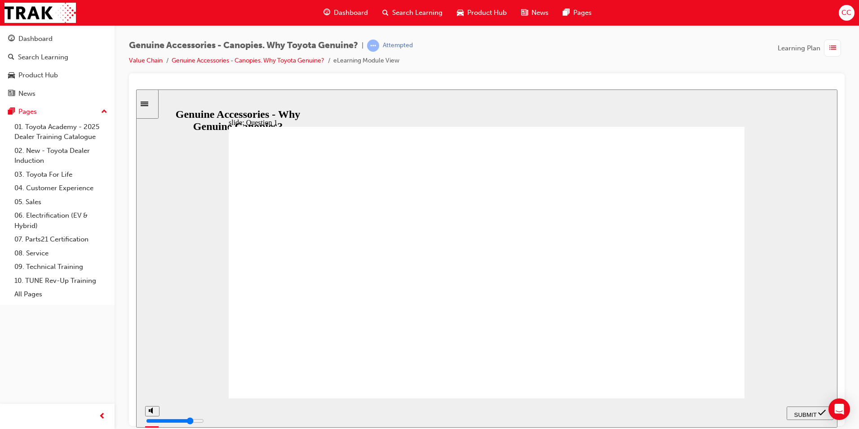
click at [850, 409] on body "Your version of Internet Explorer is outdated and not supported. Please upgrade…" at bounding box center [429, 214] width 859 height 429
click at [811, 411] on span "SUBMIT" at bounding box center [806, 414] width 22 height 7
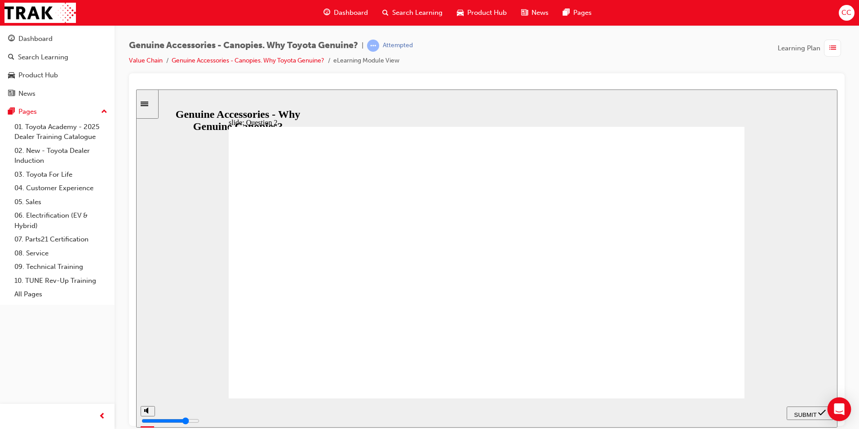
click at [837, 405] on icon "Open Intercom Messenger" at bounding box center [839, 409] width 10 height 12
click at [804, 411] on span "SUBMIT" at bounding box center [806, 414] width 22 height 7
click at [801, 413] on span "SUBMIT" at bounding box center [806, 414] width 22 height 7
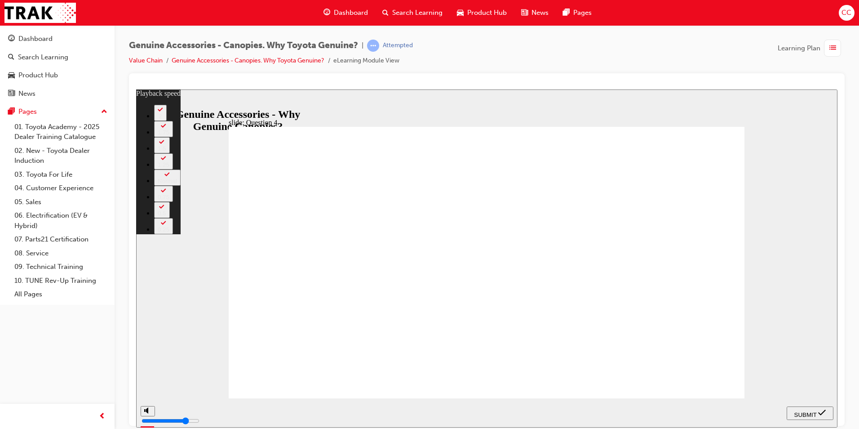
click at [808, 412] on span "SUBMIT" at bounding box center [806, 414] width 22 height 7
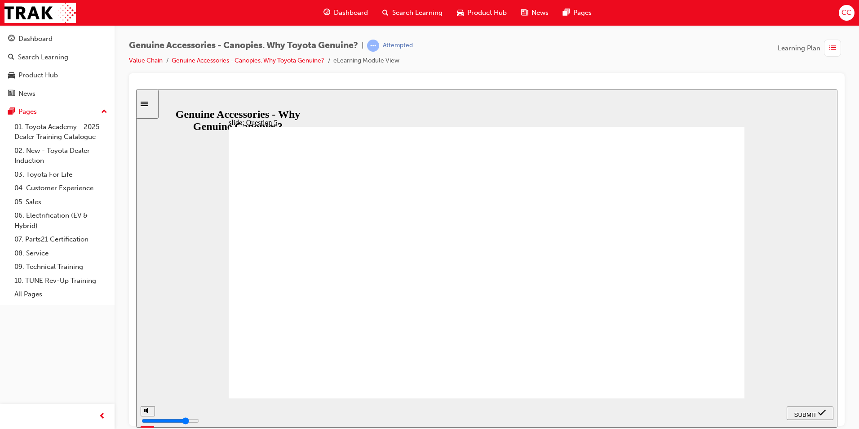
radio input "true"
click at [800, 412] on span "SUBMIT" at bounding box center [806, 414] width 22 height 7
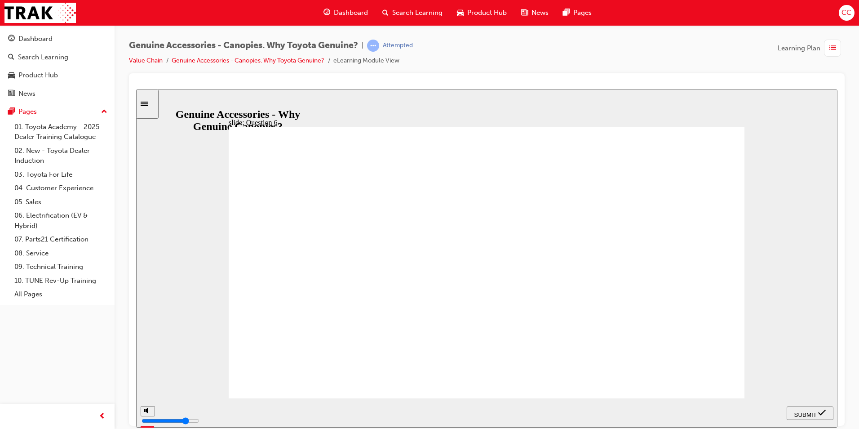
radio input "true"
click at [805, 411] on span "SUBMIT" at bounding box center [806, 414] width 22 height 7
radio input "true"
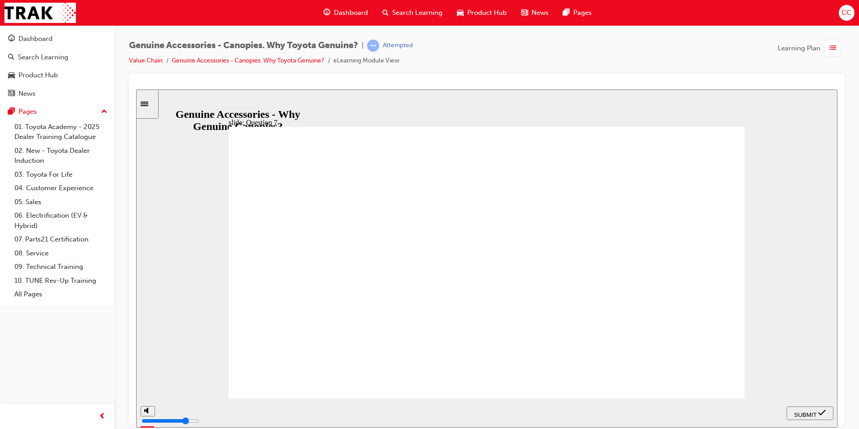
click at [806, 411] on span "SUBMIT" at bounding box center [806, 414] width 22 height 7
radio input "true"
click at [803, 411] on span "SUBMIT" at bounding box center [806, 414] width 22 height 7
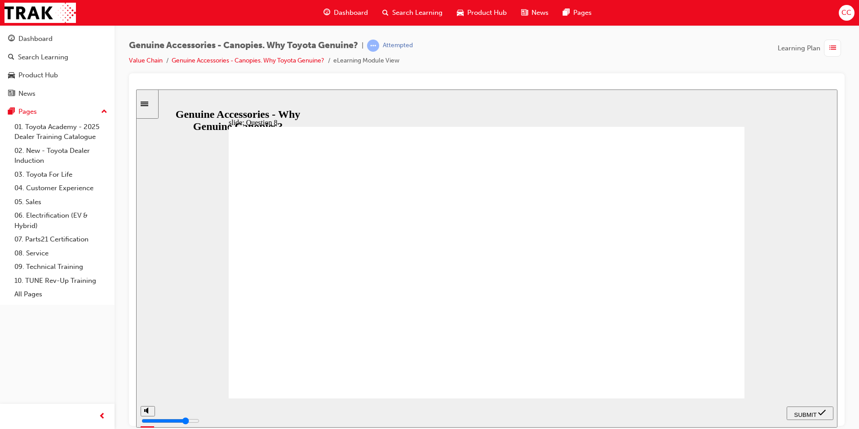
radio input "true"
click at [809, 412] on span "SUBMIT" at bounding box center [806, 414] width 22 height 7
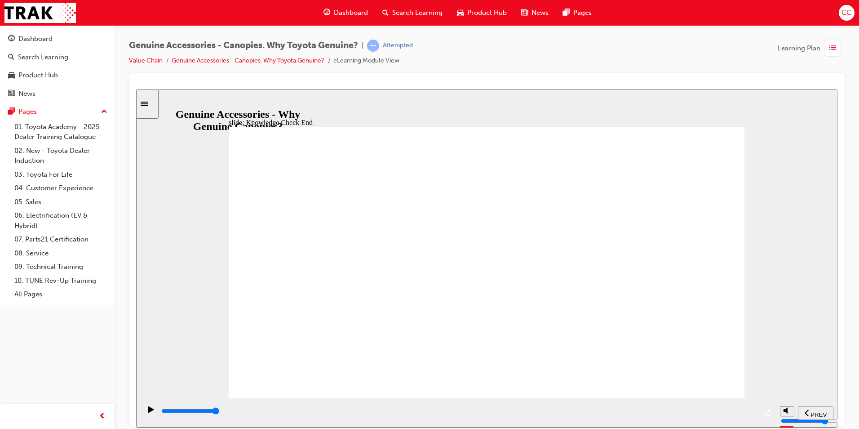
type input "11500"
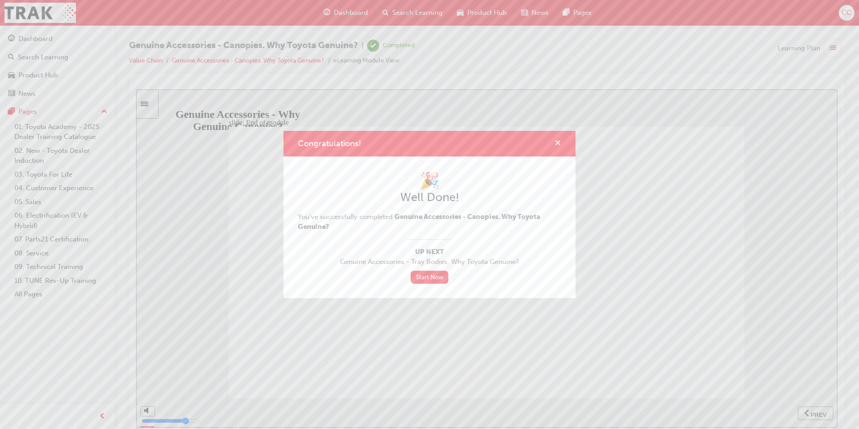
click at [558, 142] on span "cross-icon" at bounding box center [558, 144] width 7 height 8
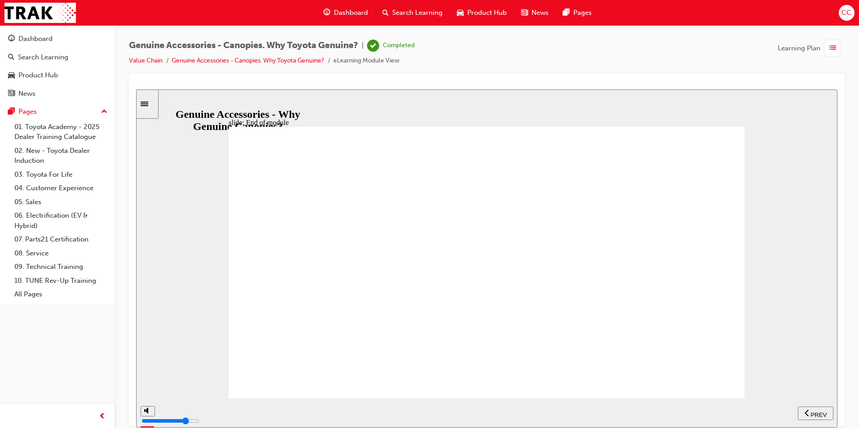
click at [346, 13] on span "Dashboard" at bounding box center [351, 13] width 34 height 10
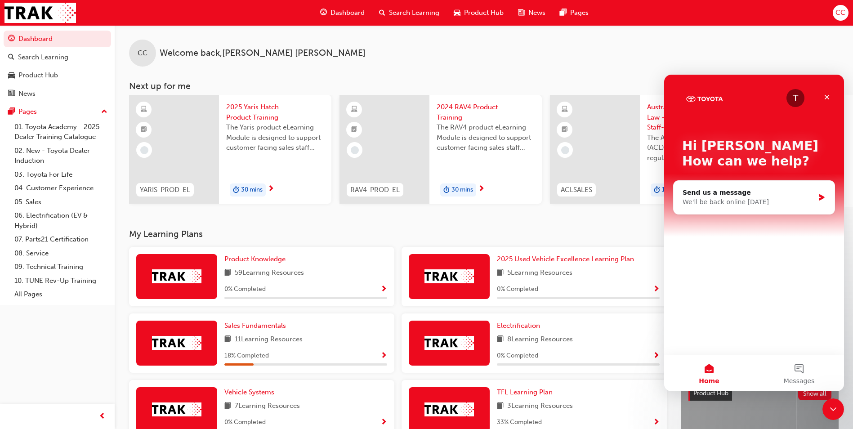
click at [557, 38] on div "CC Welcome back , Chris Chilton" at bounding box center [484, 45] width 738 height 41
